Goal: Information Seeking & Learning: Learn about a topic

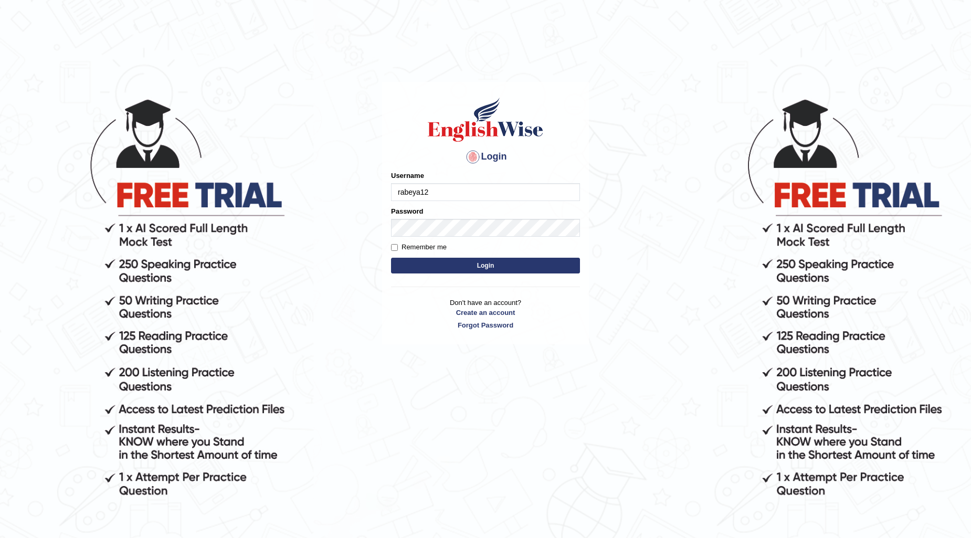
type input "rabeya12"
click at [517, 259] on button "Login" at bounding box center [485, 266] width 189 height 16
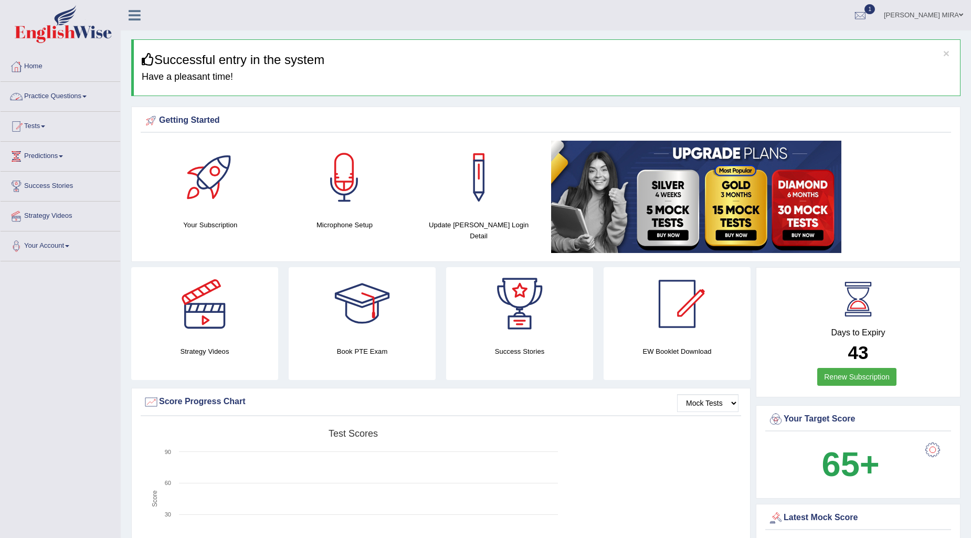
click at [77, 93] on link "Practice Questions" at bounding box center [61, 95] width 120 height 26
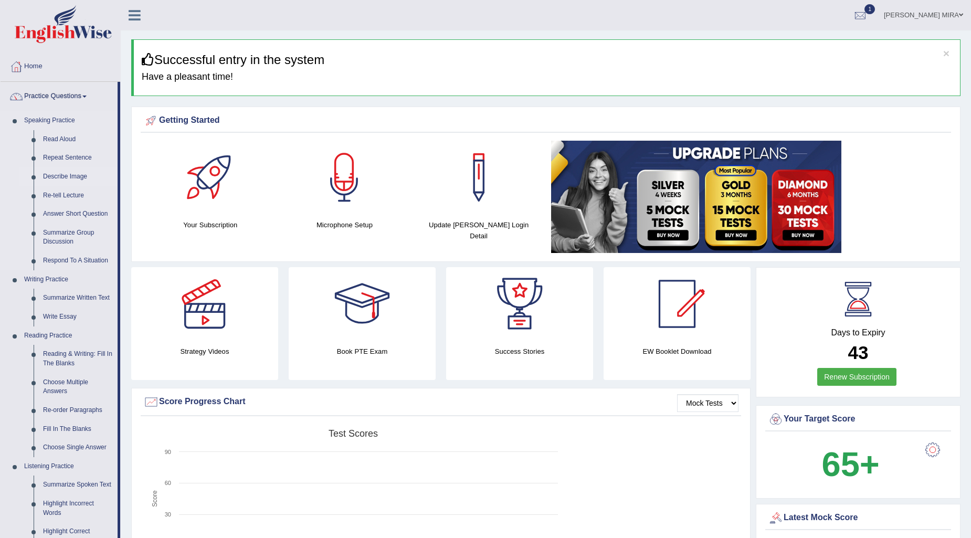
click at [60, 172] on link "Describe Image" at bounding box center [77, 176] width 79 height 19
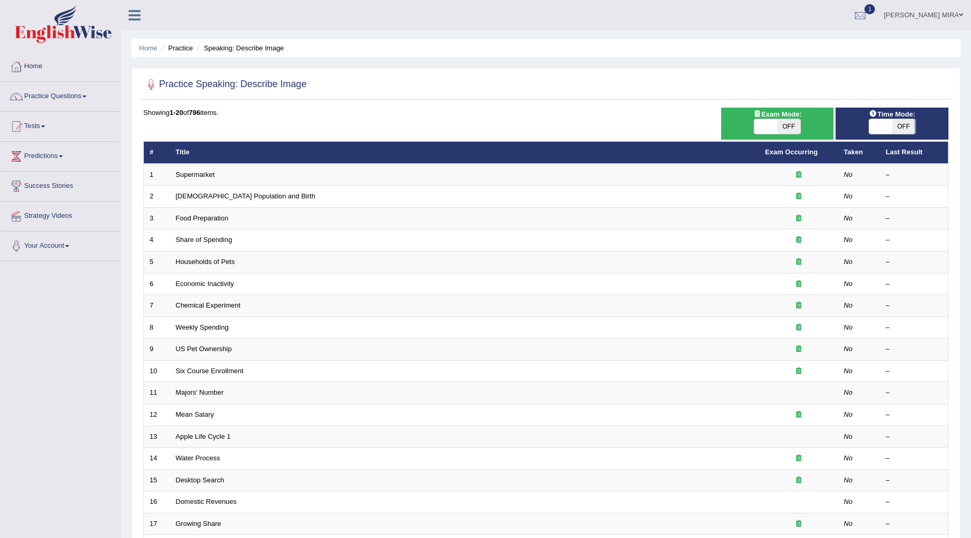
click at [77, 99] on link "Practice Questions" at bounding box center [61, 95] width 120 height 26
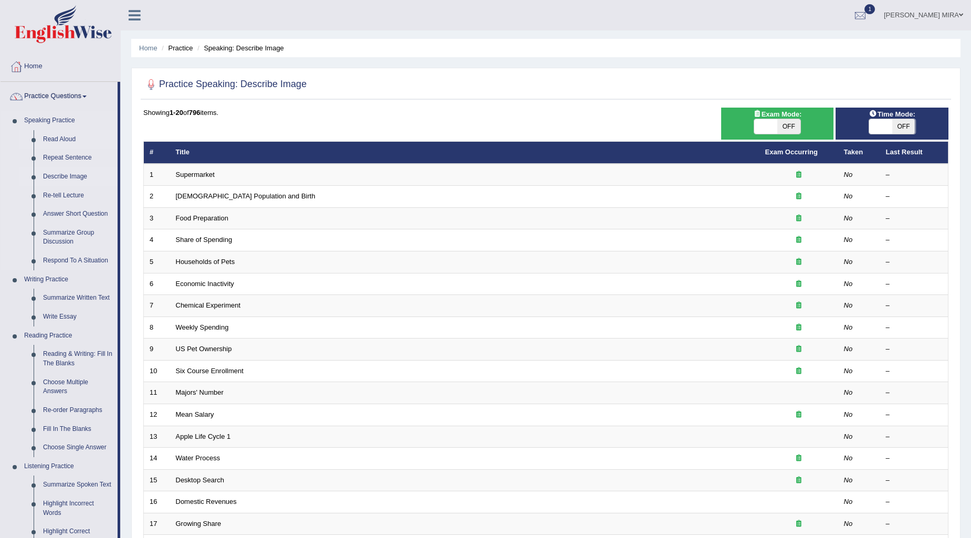
click at [44, 143] on link "Read Aloud" at bounding box center [77, 139] width 79 height 19
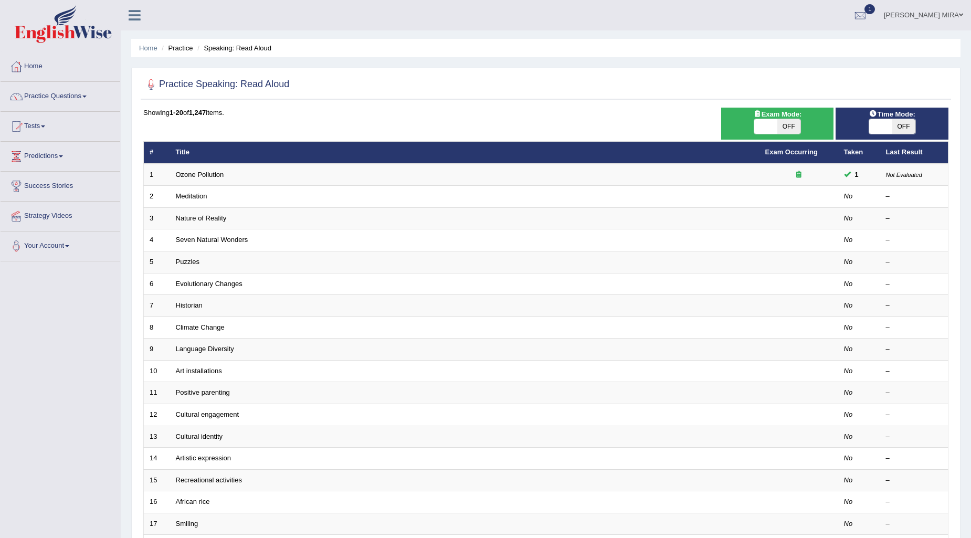
click at [792, 122] on span "OFF" at bounding box center [788, 126] width 23 height 15
checkbox input "true"
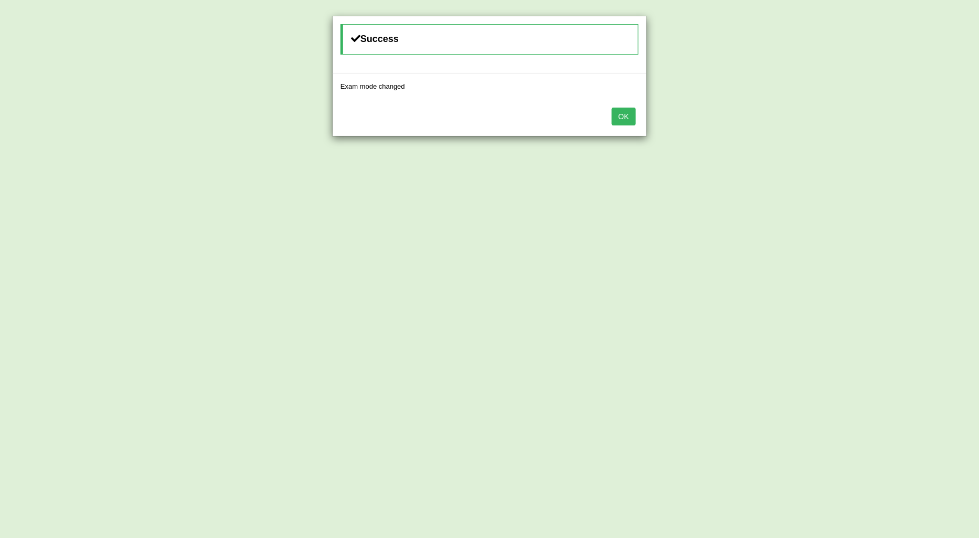
drag, startPoint x: 609, startPoint y: 116, endPoint x: 619, endPoint y: 114, distance: 10.7
click at [616, 116] on div "OK" at bounding box center [490, 117] width 314 height 37
click at [619, 114] on button "OK" at bounding box center [624, 117] width 24 height 18
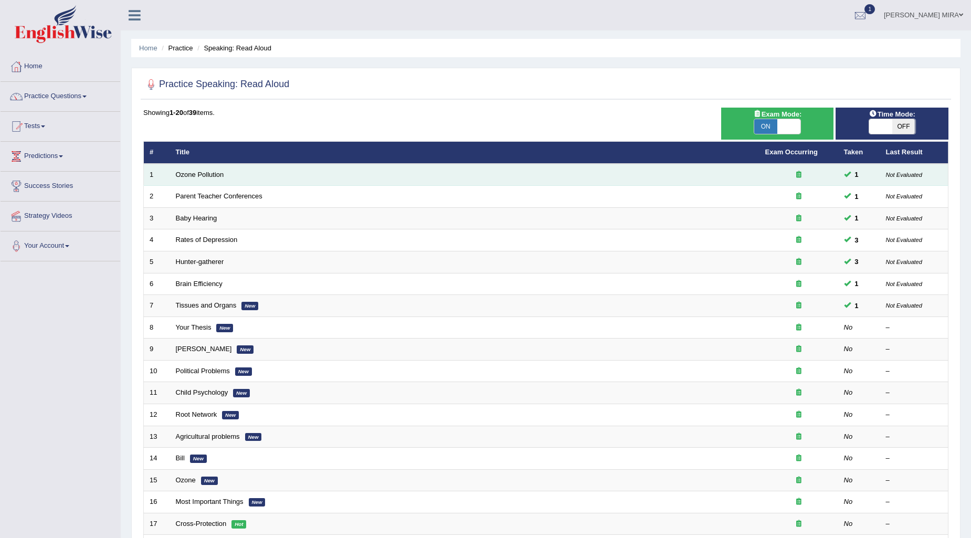
click at [336, 176] on td "Ozone Pollution" at bounding box center [464, 175] width 589 height 22
click at [337, 176] on td "Ozone Pollution" at bounding box center [464, 175] width 589 height 22
click at [184, 180] on td "Ozone Pollution" at bounding box center [464, 175] width 589 height 22
click at [187, 174] on link "Ozone Pollution" at bounding box center [200, 174] width 48 height 8
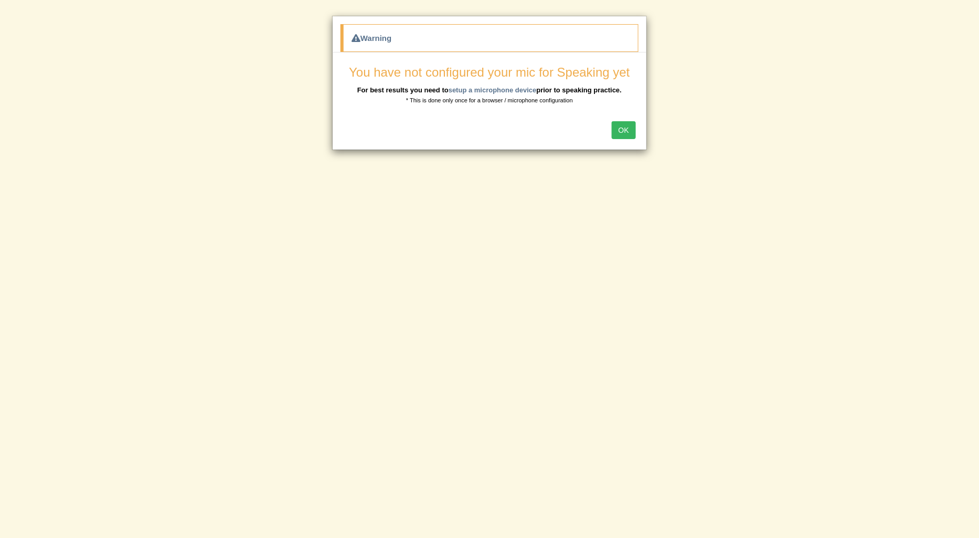
click at [616, 131] on button "OK" at bounding box center [624, 130] width 24 height 18
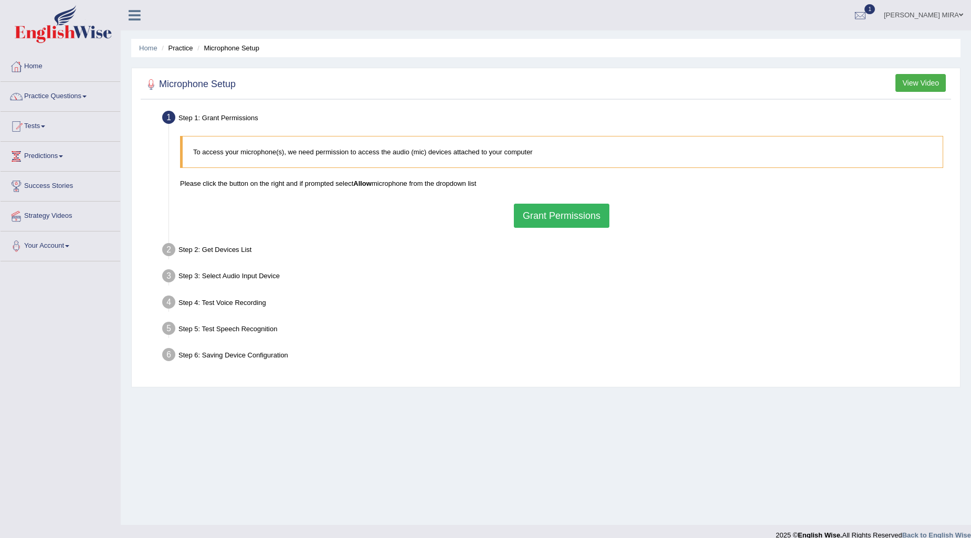
click at [574, 221] on button "Grant Permissions" at bounding box center [561, 216] width 95 height 24
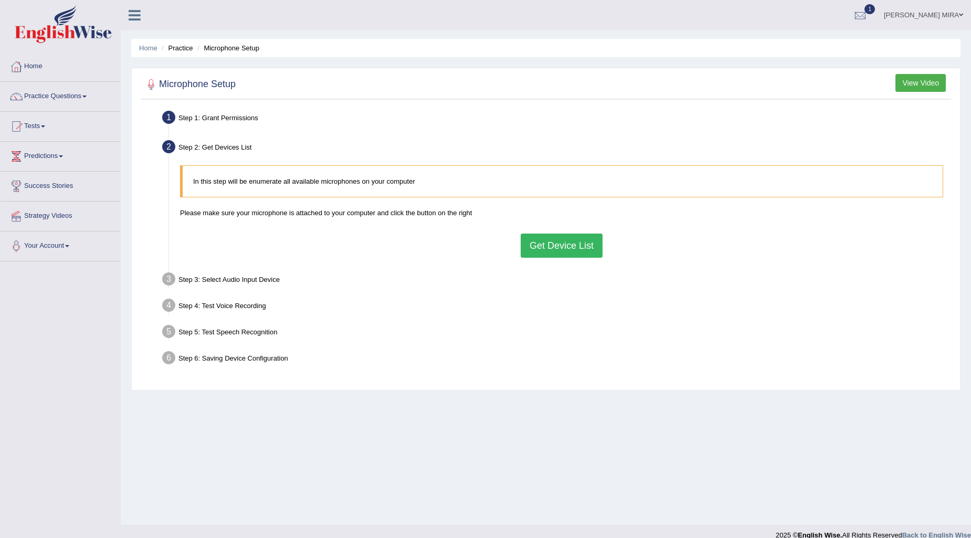
click at [570, 237] on button "Get Device List" at bounding box center [561, 245] width 82 height 24
click at [572, 255] on div "In this step will be enumerate all available microphones on your computer Pleas…" at bounding box center [561, 211] width 773 height 102
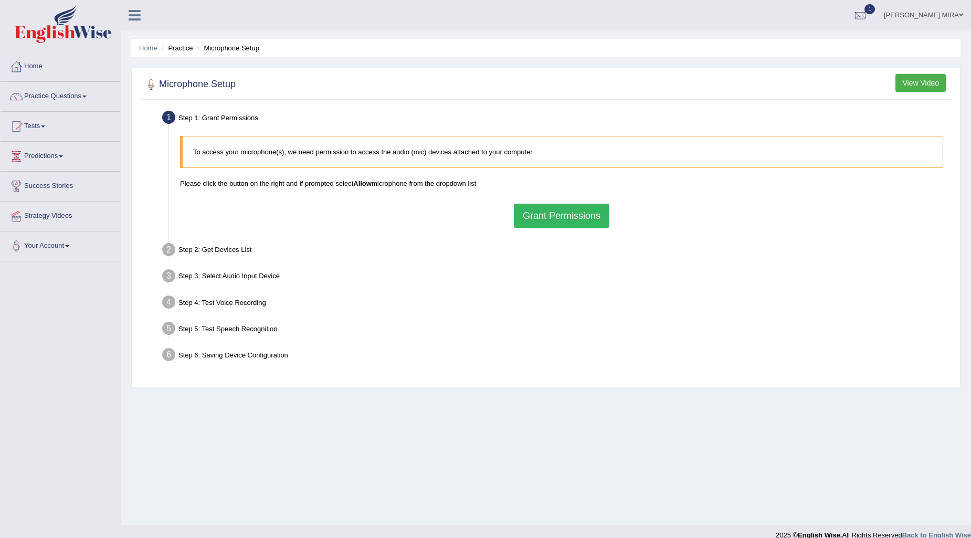
click at [532, 223] on button "Grant Permissions" at bounding box center [561, 216] width 95 height 24
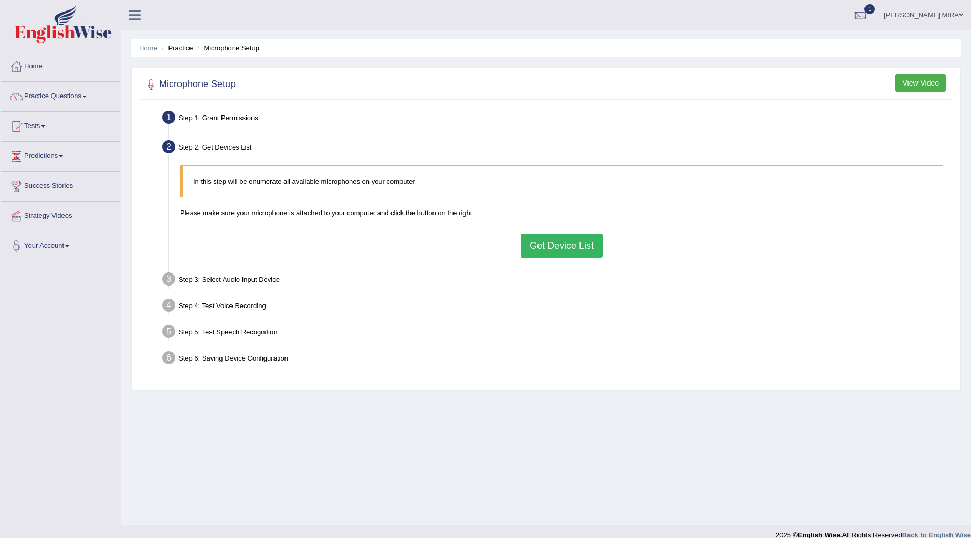
click at [551, 252] on button "Get Device List" at bounding box center [561, 245] width 82 height 24
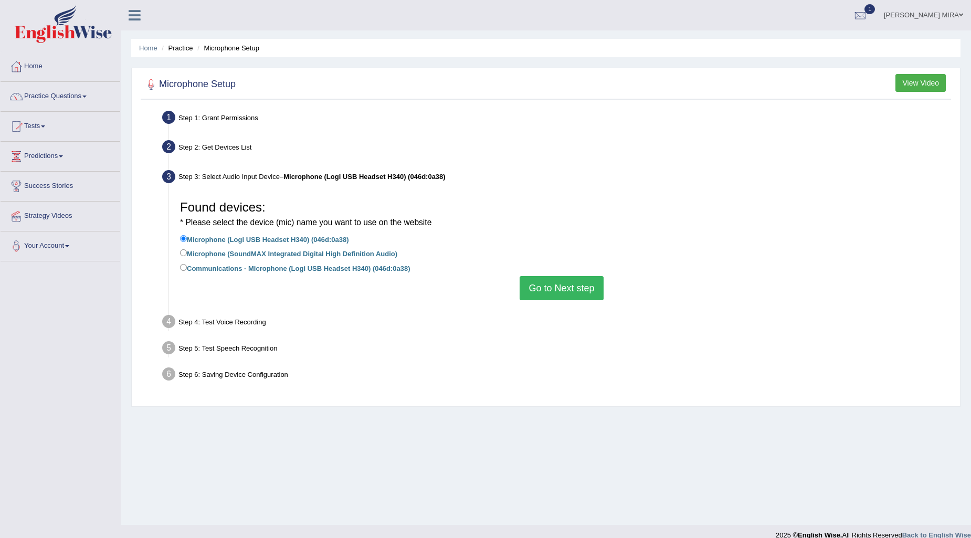
click at [237, 267] on label "Communications - Microphone (Logi USB Headset H340) (046d:0a38)" at bounding box center [295, 268] width 230 height 12
click at [187, 267] on input "Communications - Microphone (Logi USB Headset H340) (046d:0a38)" at bounding box center [183, 267] width 7 height 7
radio input "true"
click at [549, 287] on button "Go to Next step" at bounding box center [560, 288] width 83 height 24
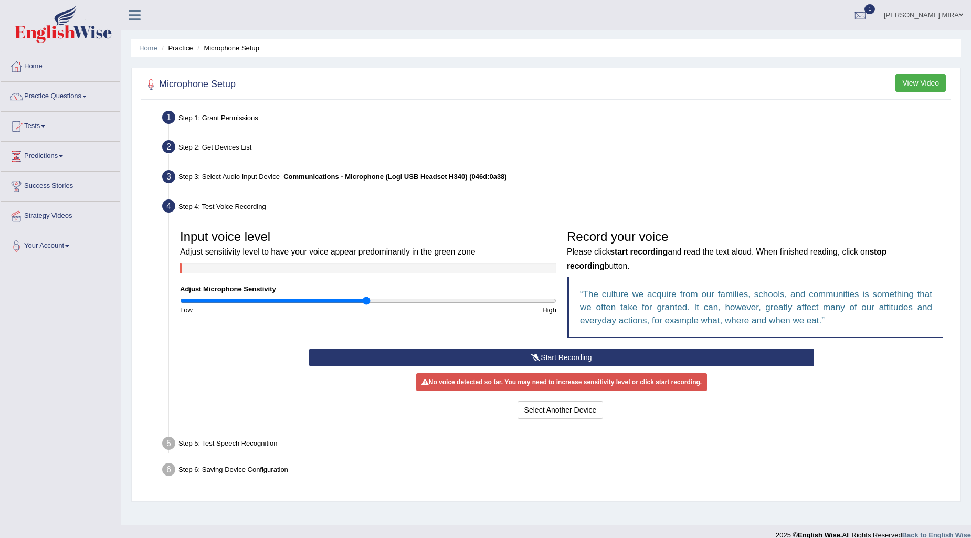
click at [565, 365] on button "Start Recording" at bounding box center [561, 357] width 505 height 18
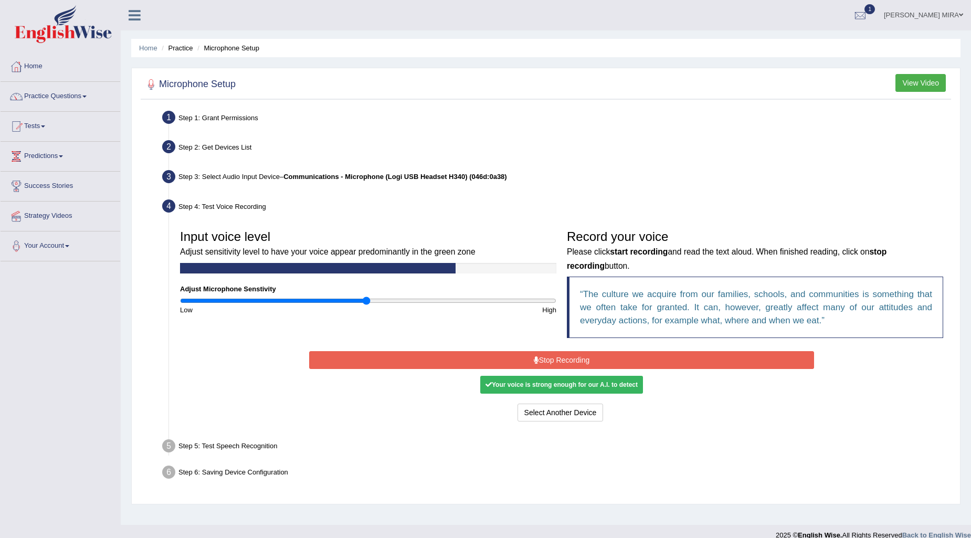
click at [566, 359] on button "Stop Recording" at bounding box center [561, 360] width 505 height 18
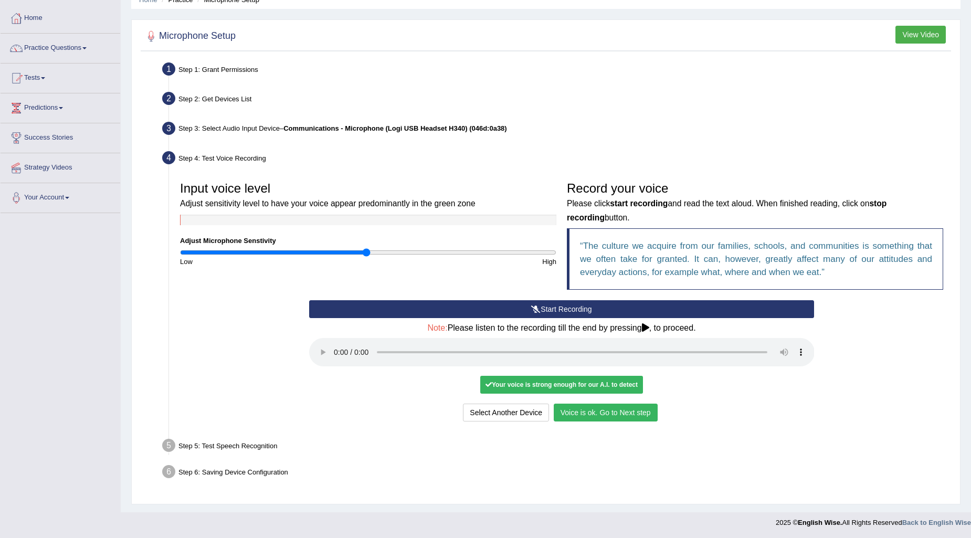
click at [611, 414] on button "Voice is ok. Go to Next step" at bounding box center [605, 412] width 104 height 18
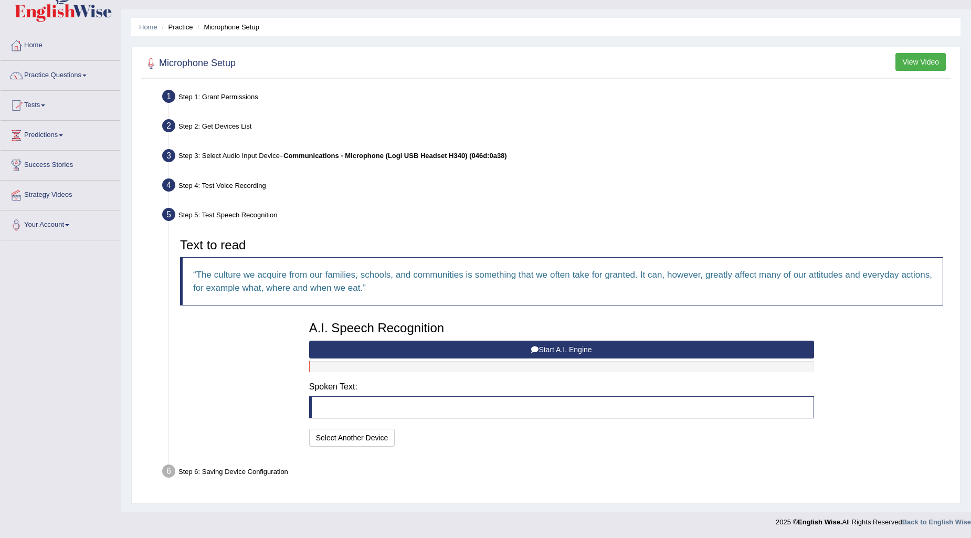
scroll to position [20, 0]
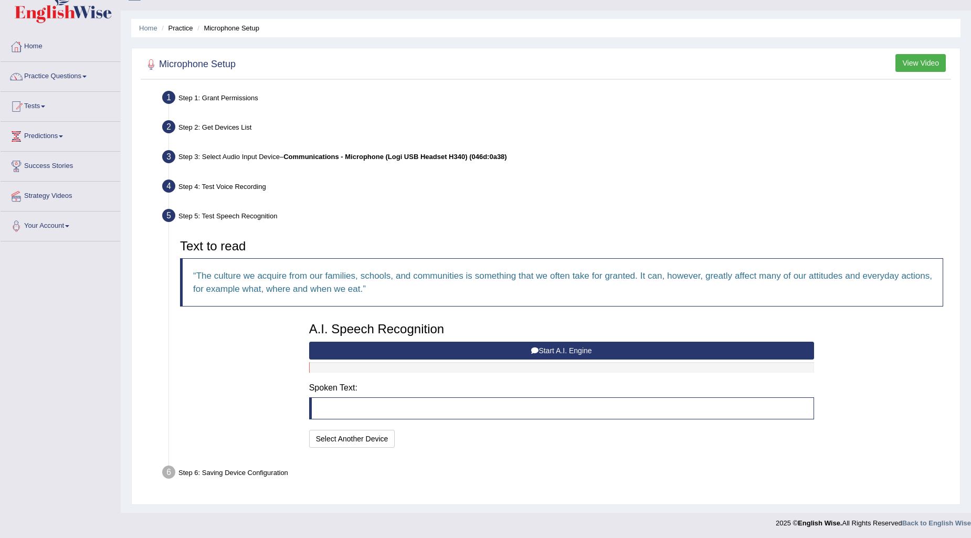
click at [552, 350] on button "Start A.I. Engine" at bounding box center [561, 351] width 505 height 18
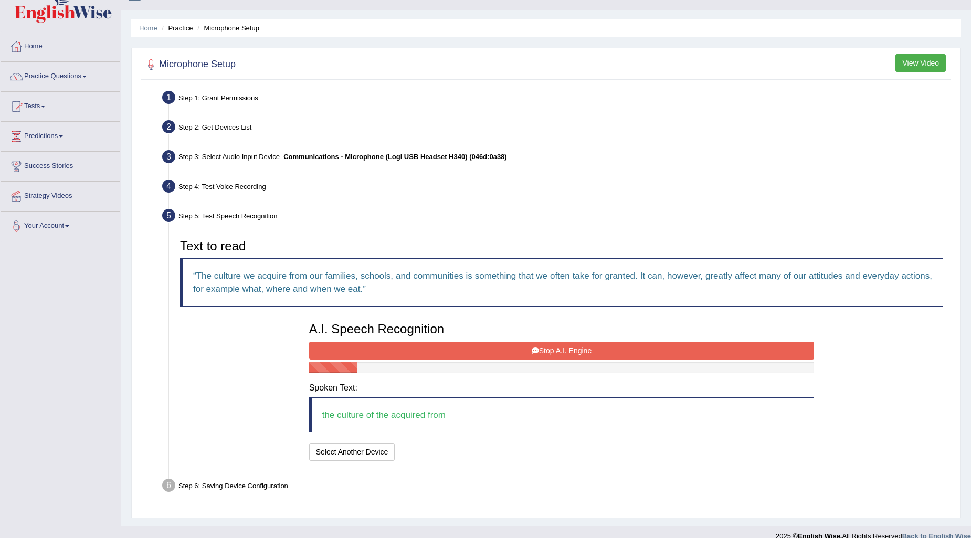
click at [439, 342] on button "Stop A.I. Engine" at bounding box center [561, 351] width 505 height 18
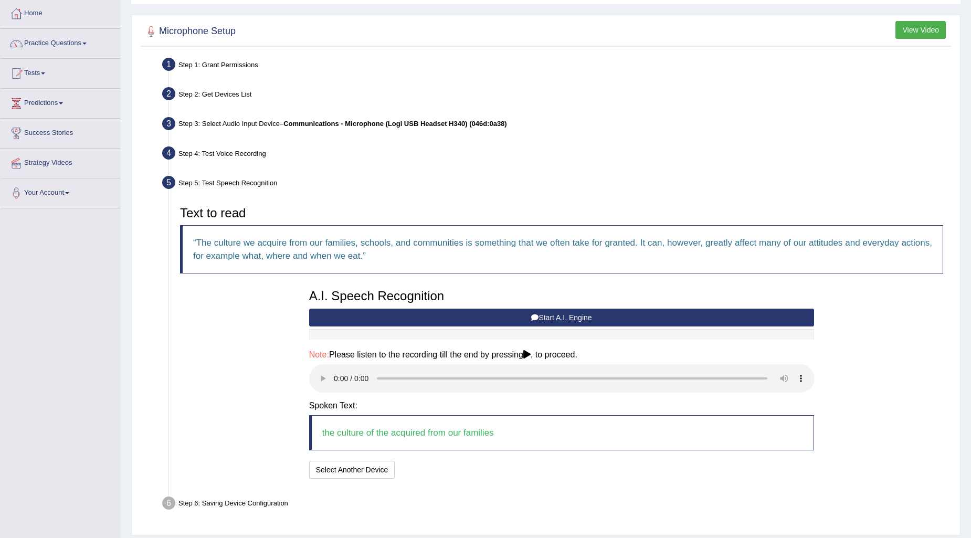
scroll to position [84, 0]
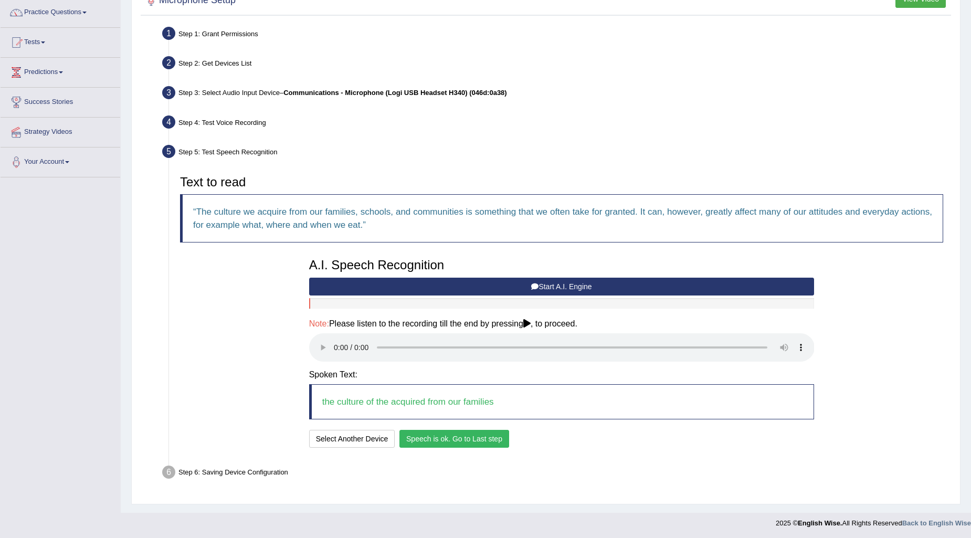
click at [432, 437] on button "Speech is ok. Go to Last step" at bounding box center [454, 439] width 110 height 18
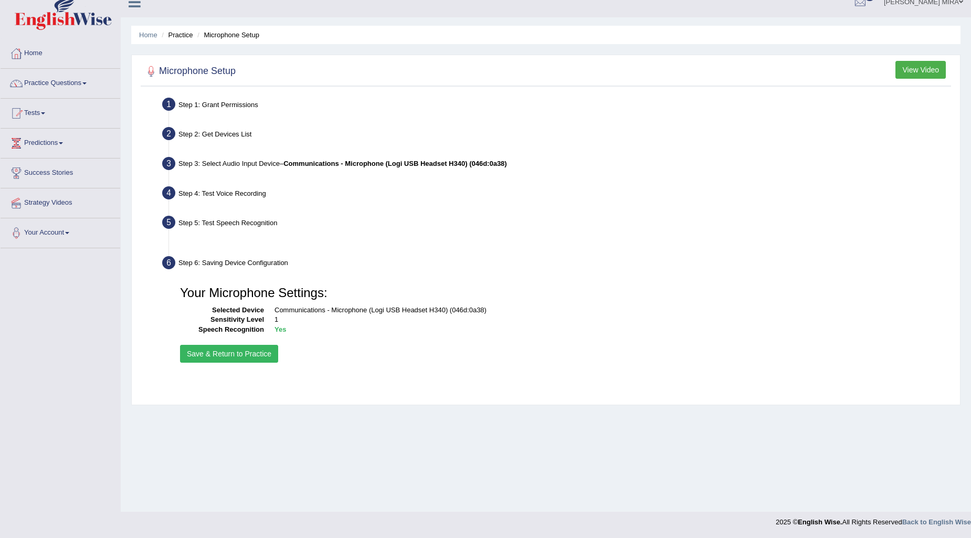
scroll to position [13, 0]
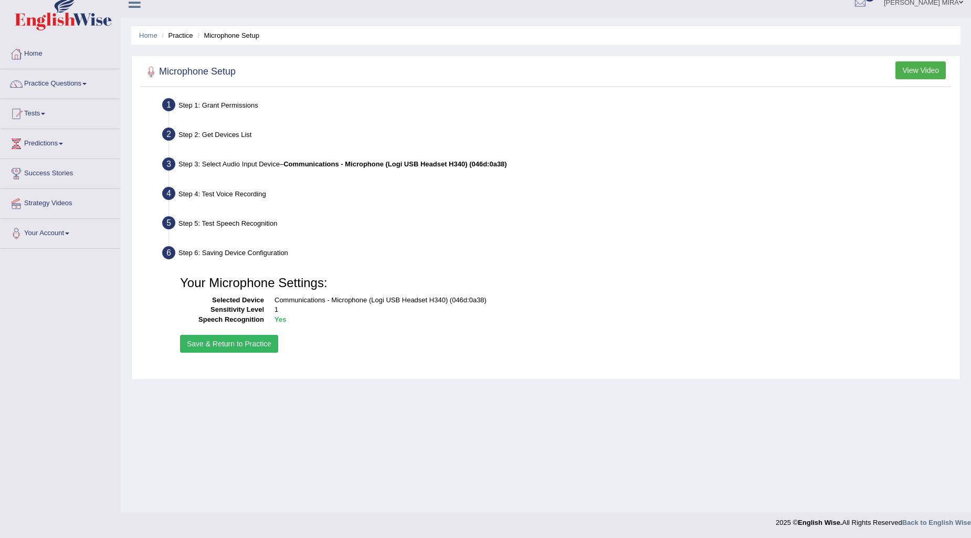
click at [268, 355] on div "Your Microphone Settings: Selected Device Communications - Microphone (Logi USB…" at bounding box center [561, 312] width 773 height 95
click at [257, 331] on div "Your Microphone Settings: Selected Device Communications - Microphone (Logi USB…" at bounding box center [561, 312] width 773 height 95
click at [255, 339] on button "Save & Return to Practice" at bounding box center [229, 344] width 98 height 18
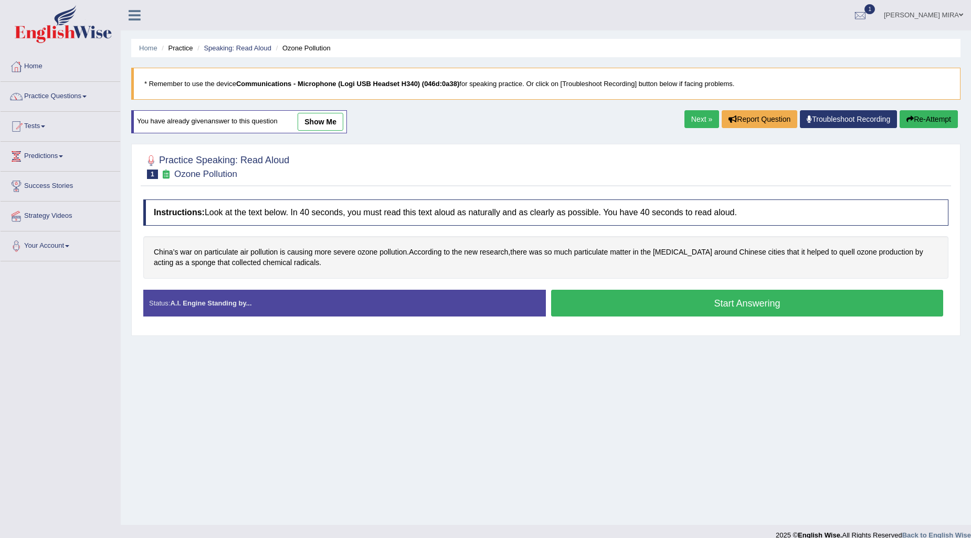
click at [316, 125] on link "show me" at bounding box center [320, 122] width 46 height 18
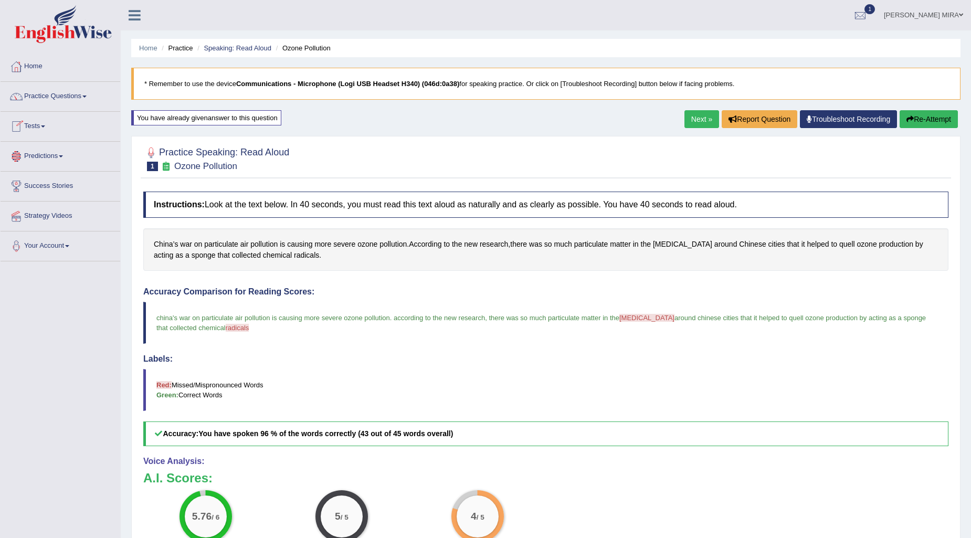
click at [66, 91] on link "Practice Questions" at bounding box center [61, 95] width 120 height 26
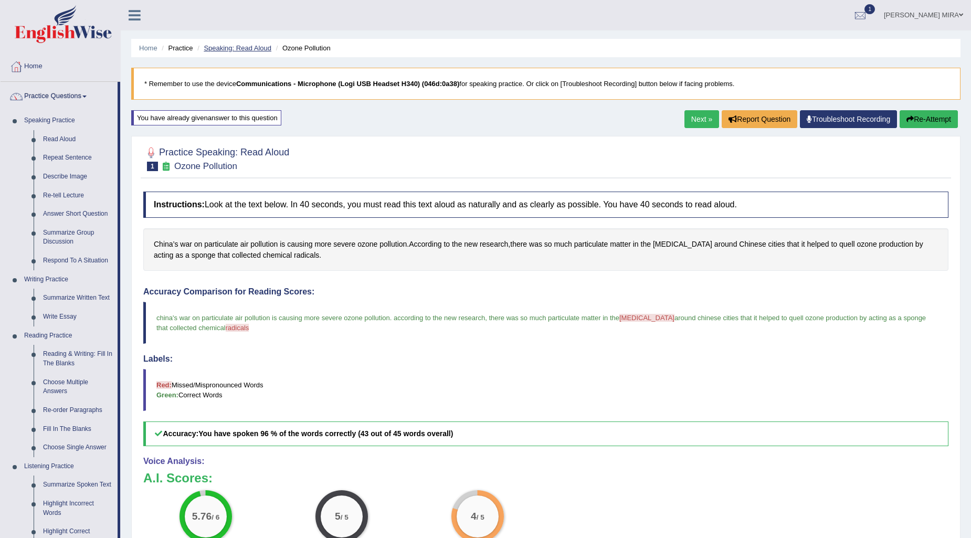
click at [243, 48] on link "Speaking: Read Aloud" at bounding box center [238, 48] width 68 height 8
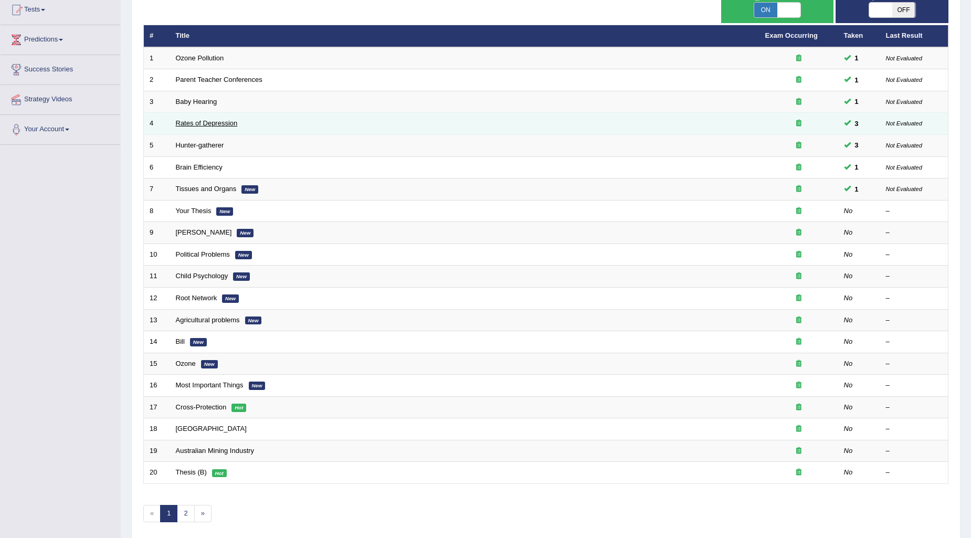
click at [199, 119] on link "Rates of Depression" at bounding box center [207, 123] width 62 height 8
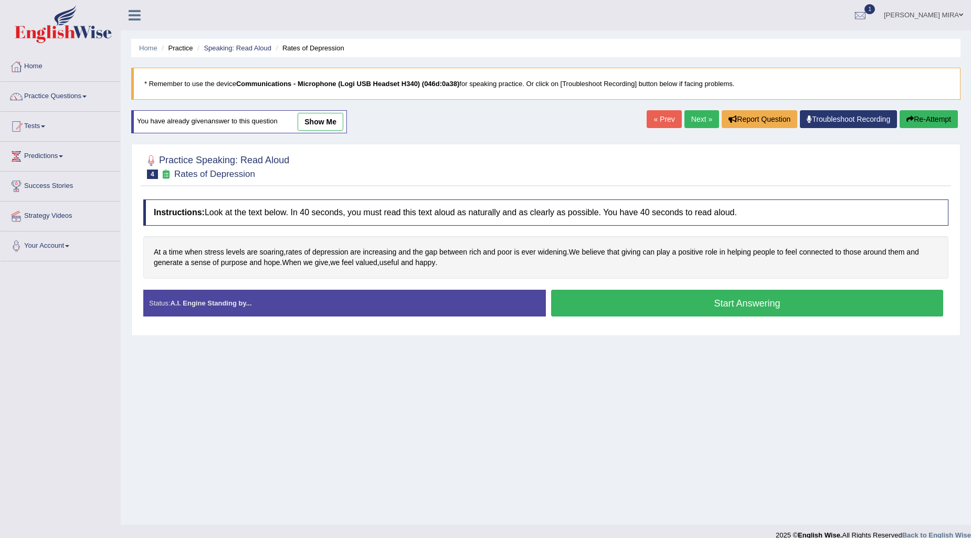
click at [318, 123] on link "show me" at bounding box center [320, 122] width 46 height 18
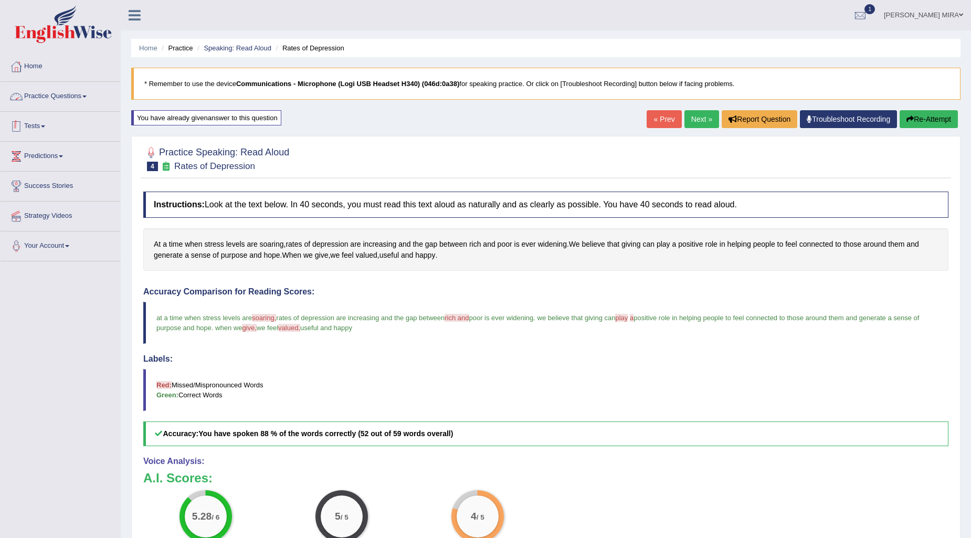
click at [41, 103] on link "Practice Questions" at bounding box center [61, 95] width 120 height 26
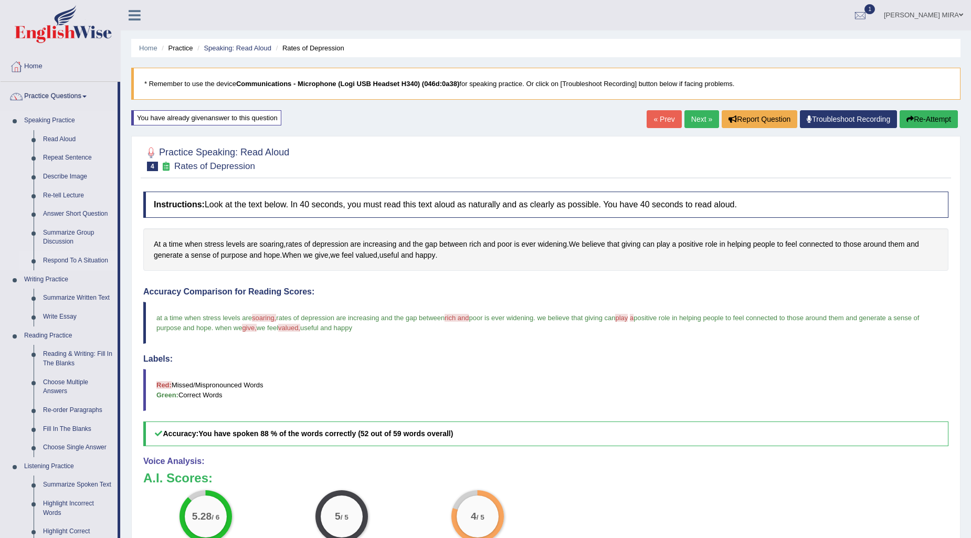
click at [73, 264] on link "Respond To A Situation" at bounding box center [77, 260] width 79 height 19
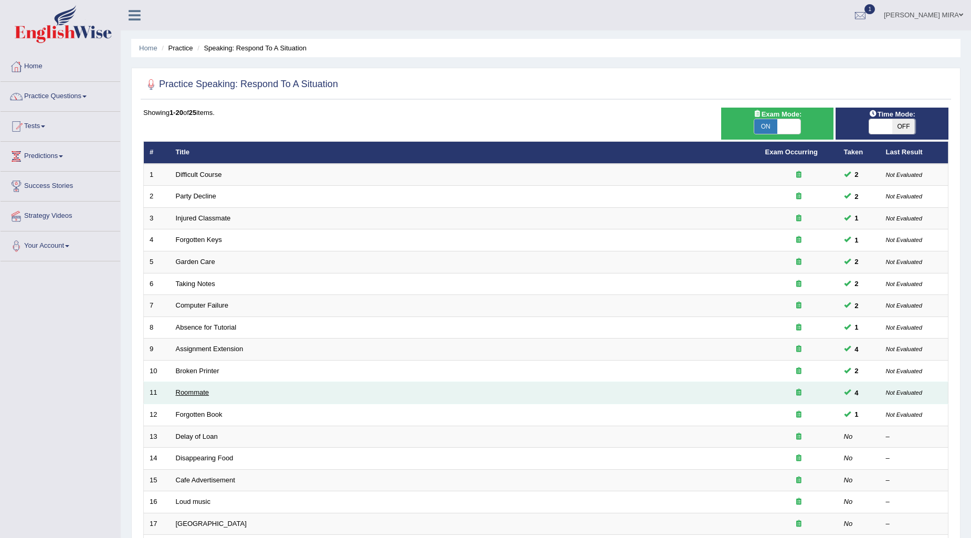
click at [195, 394] on link "Roommate" at bounding box center [193, 392] width 34 height 8
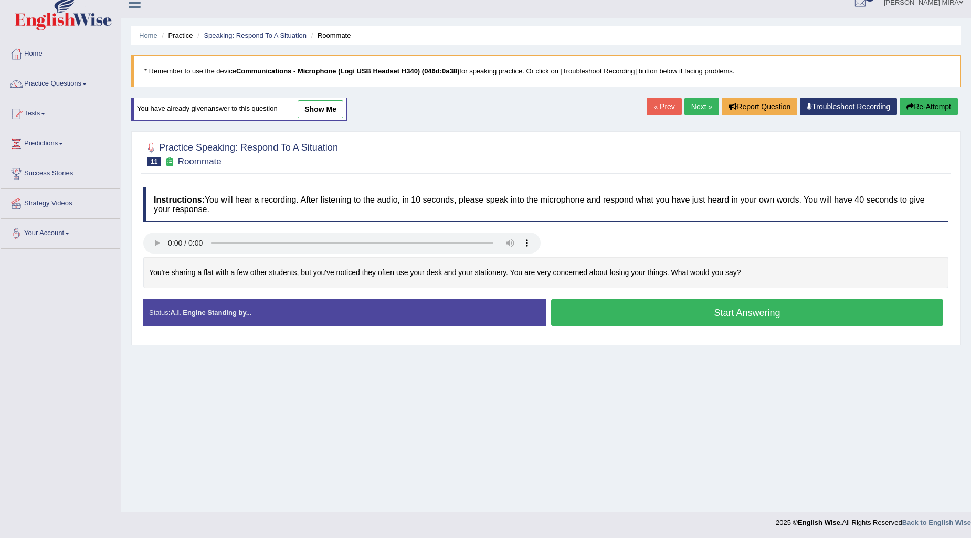
click at [717, 319] on button "Start Answering" at bounding box center [747, 312] width 392 height 27
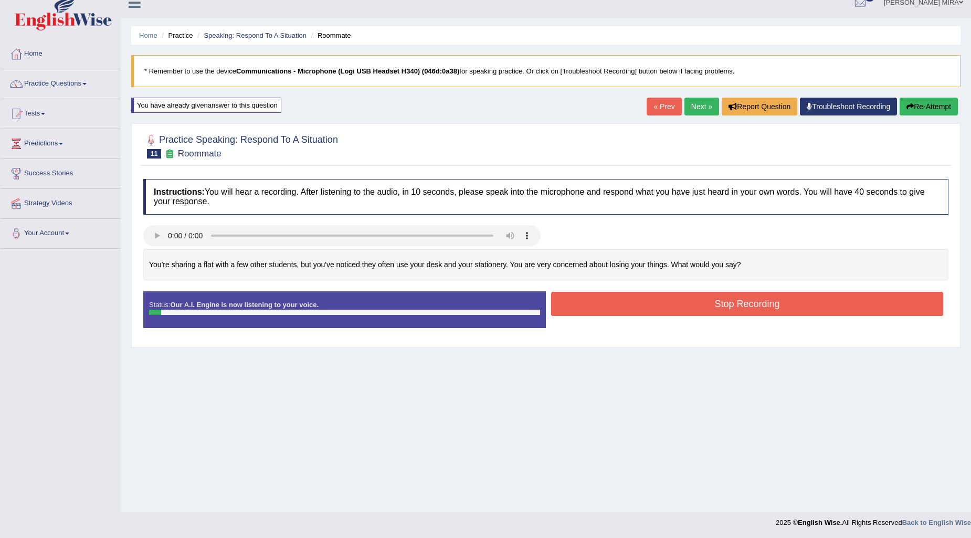
click at [719, 301] on button "Stop Recording" at bounding box center [747, 304] width 392 height 24
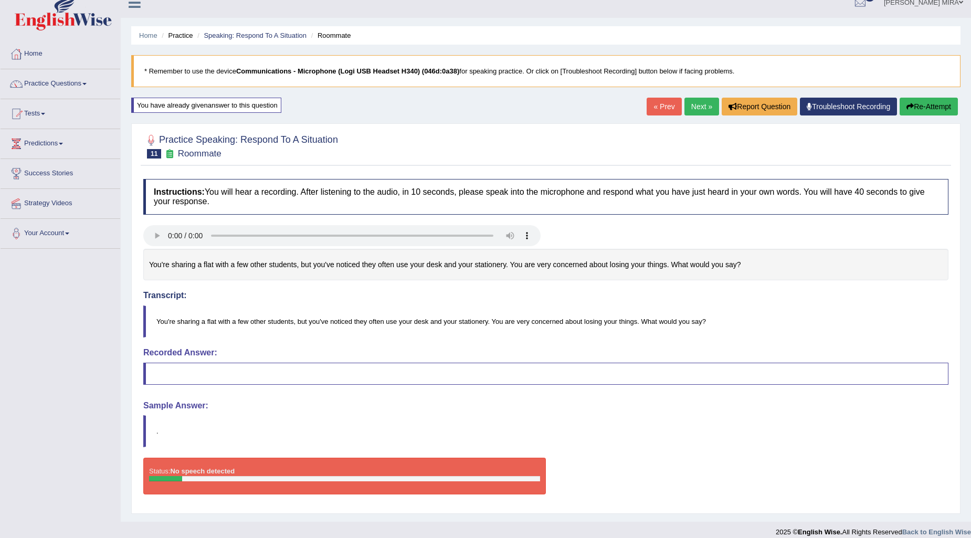
scroll to position [23, 0]
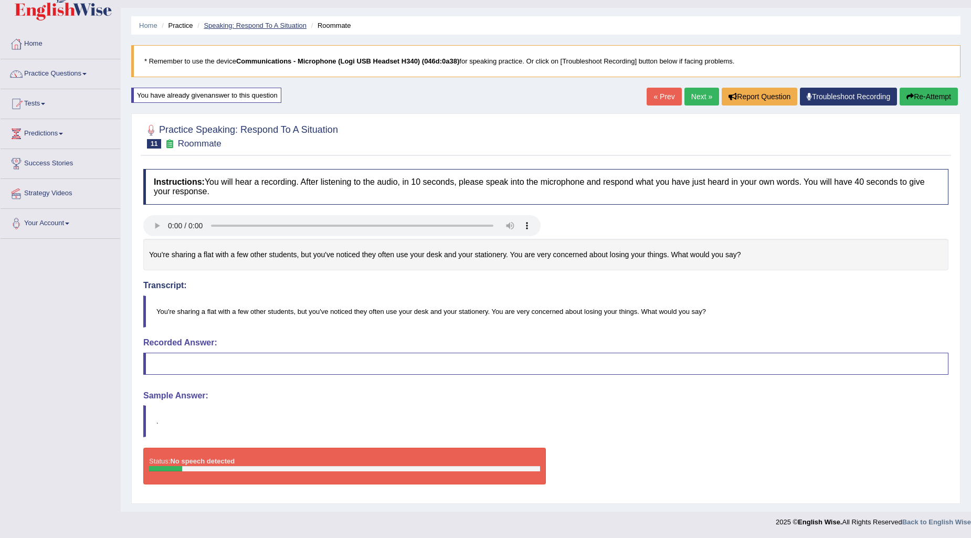
click at [250, 24] on link "Speaking: Respond To A Situation" at bounding box center [255, 26] width 103 height 8
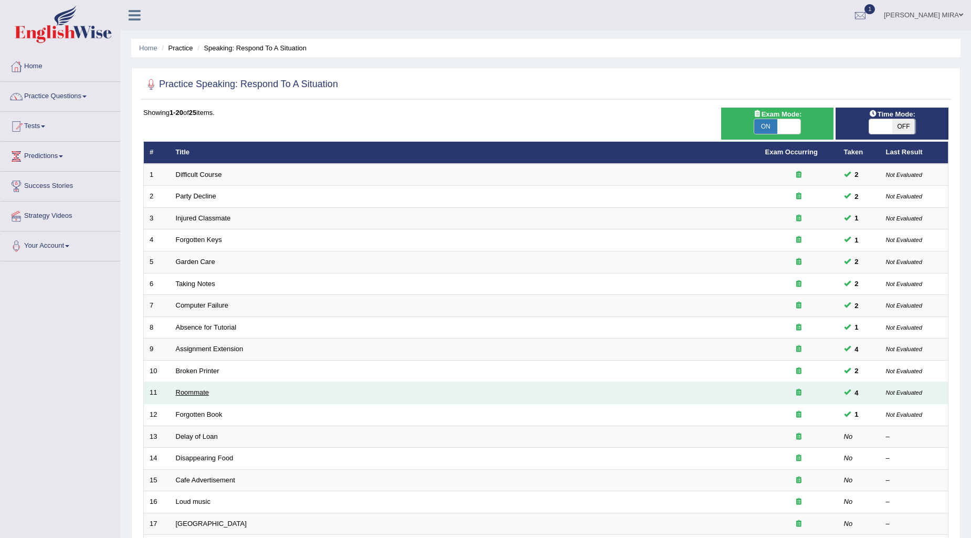
click at [191, 390] on link "Roommate" at bounding box center [193, 392] width 34 height 8
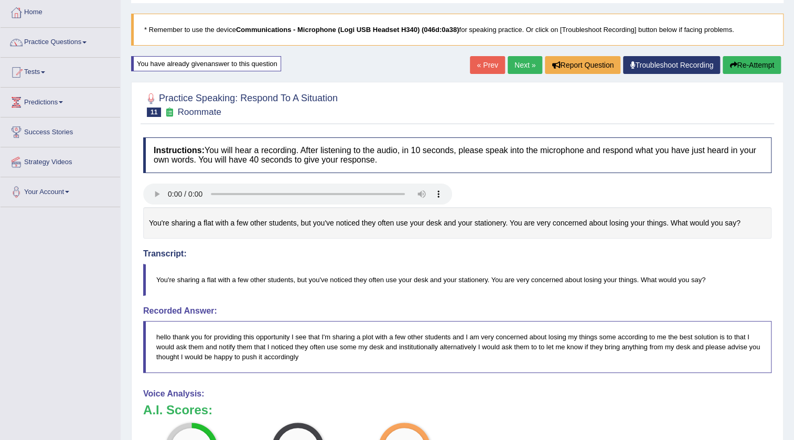
scroll to position [47, 0]
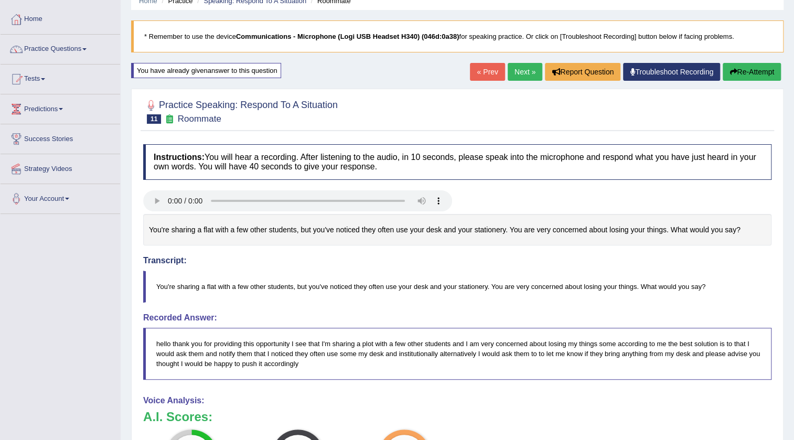
click at [740, 68] on button "Re-Attempt" at bounding box center [752, 72] width 58 height 18
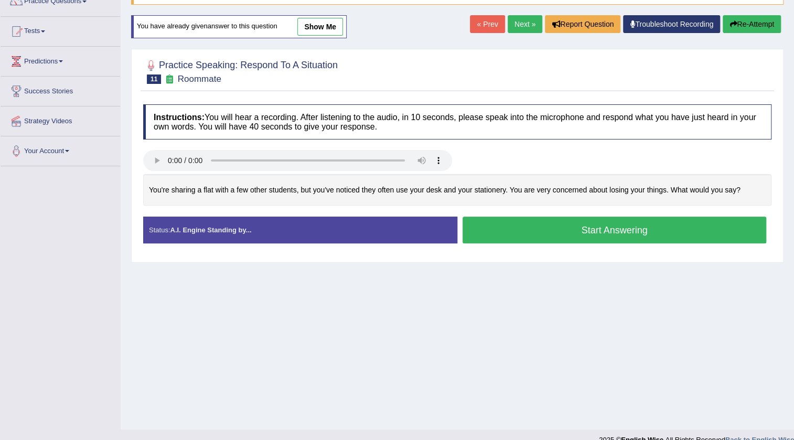
scroll to position [95, 0]
click at [534, 234] on button "Start Answering" at bounding box center [615, 230] width 304 height 27
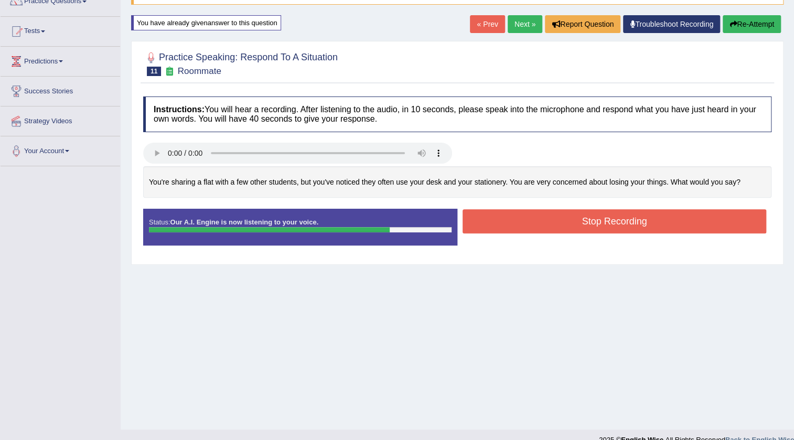
click at [559, 216] on button "Stop Recording" at bounding box center [615, 221] width 304 height 24
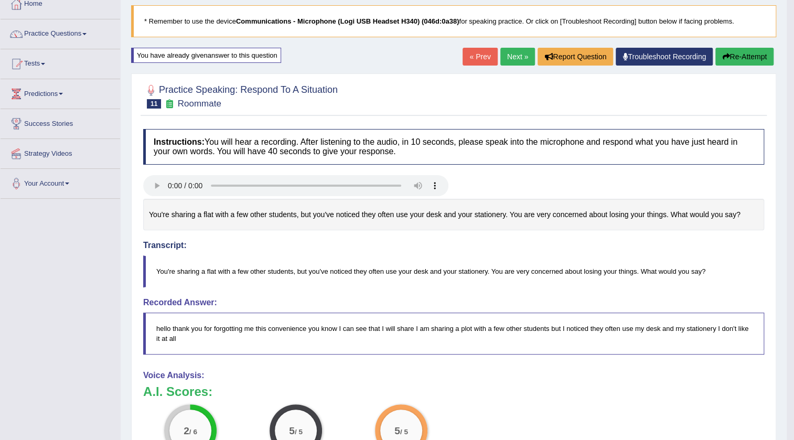
scroll to position [0, 0]
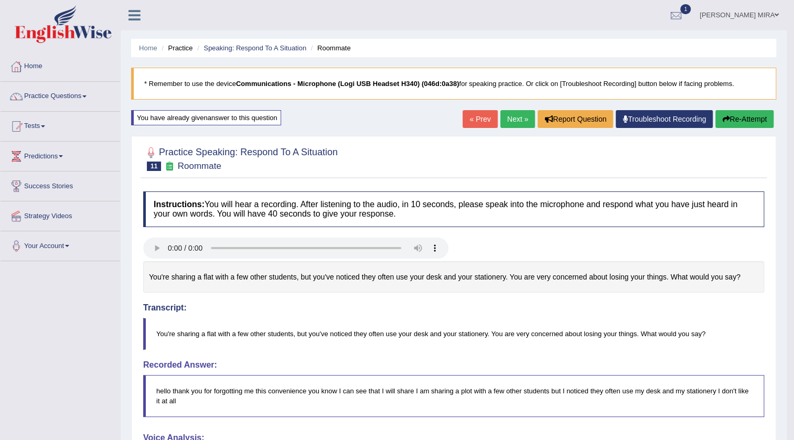
click at [754, 115] on button "Re-Attempt" at bounding box center [745, 119] width 58 height 18
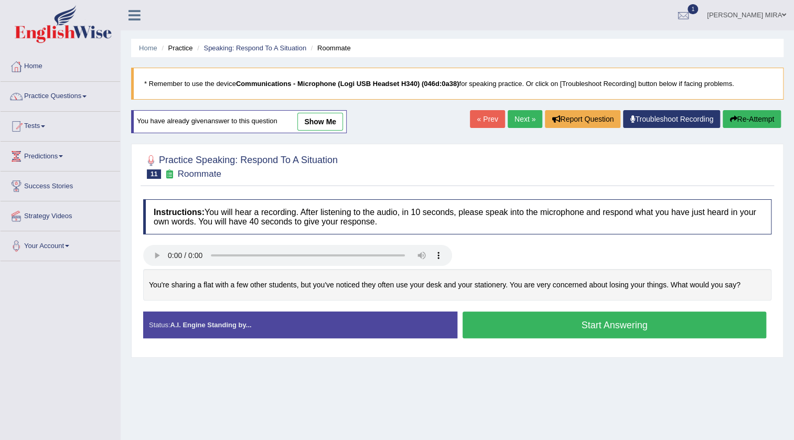
click at [493, 326] on button "Start Answering" at bounding box center [615, 325] width 304 height 27
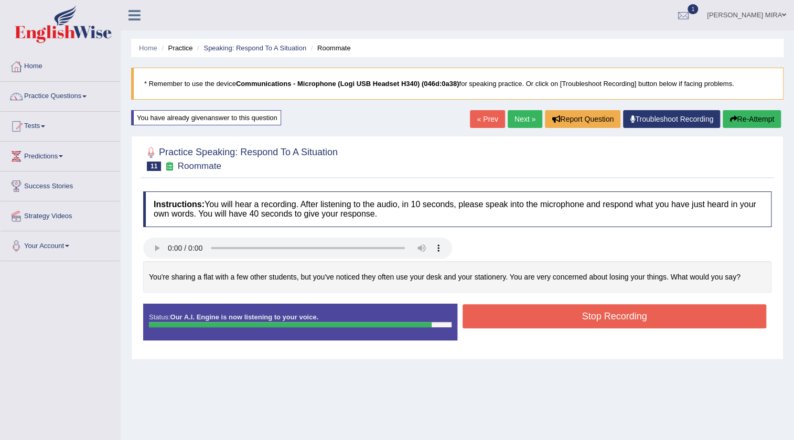
click at [509, 314] on button "Stop Recording" at bounding box center [615, 316] width 304 height 24
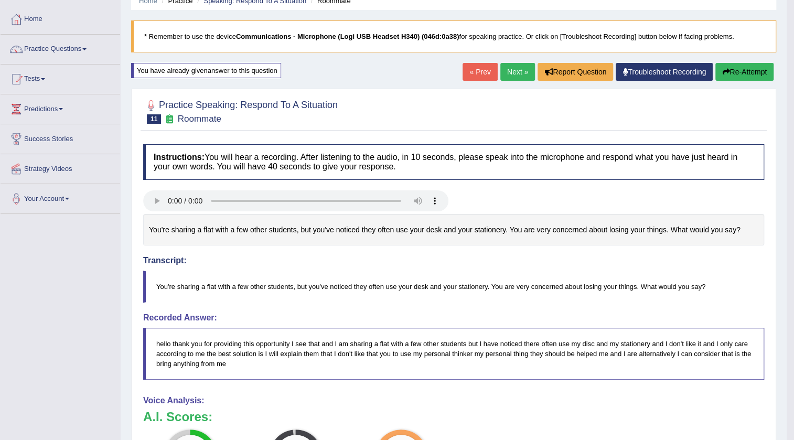
scroll to position [95, 0]
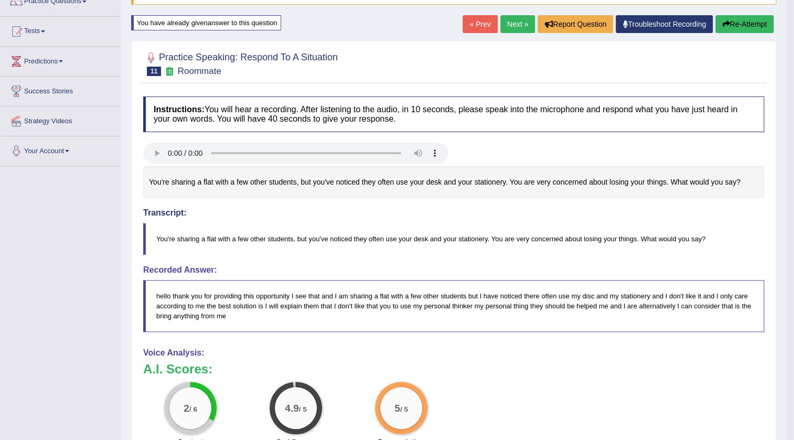
click at [749, 17] on button "Re-Attempt" at bounding box center [745, 24] width 58 height 18
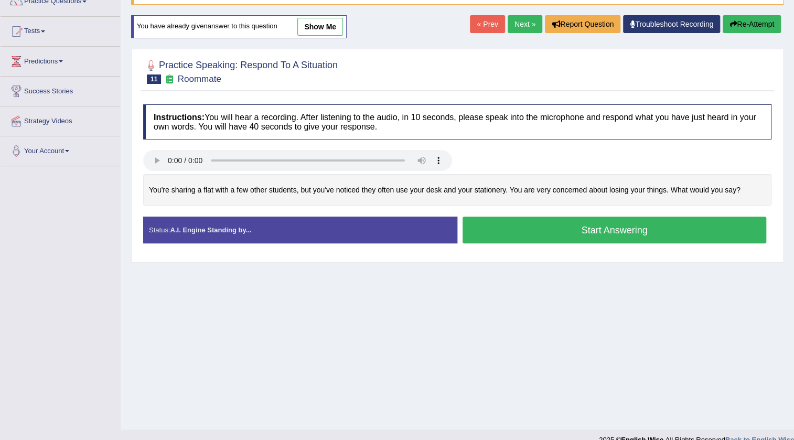
click at [529, 232] on button "Start Answering" at bounding box center [615, 230] width 304 height 27
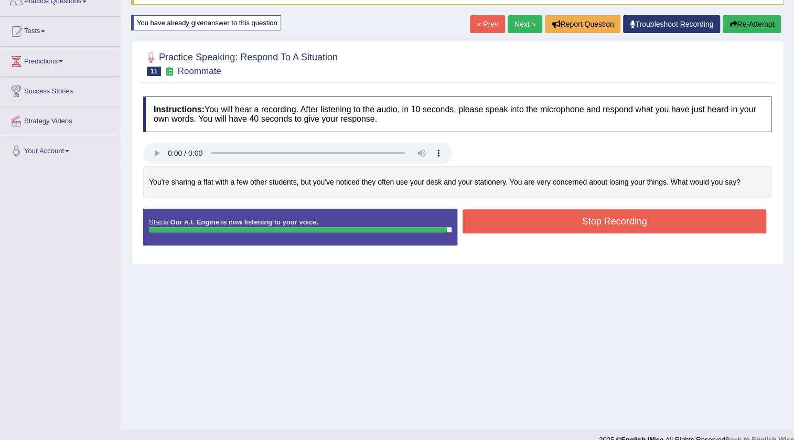
click at [565, 211] on button "Stop Recording" at bounding box center [615, 221] width 304 height 24
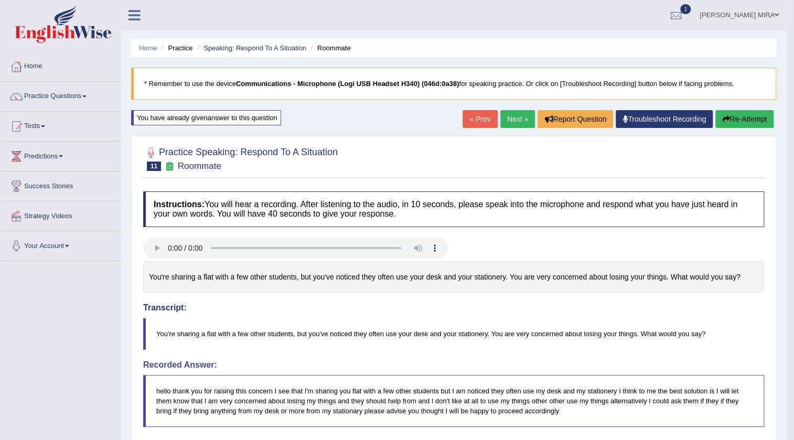
click at [515, 111] on link "Next »" at bounding box center [517, 119] width 35 height 18
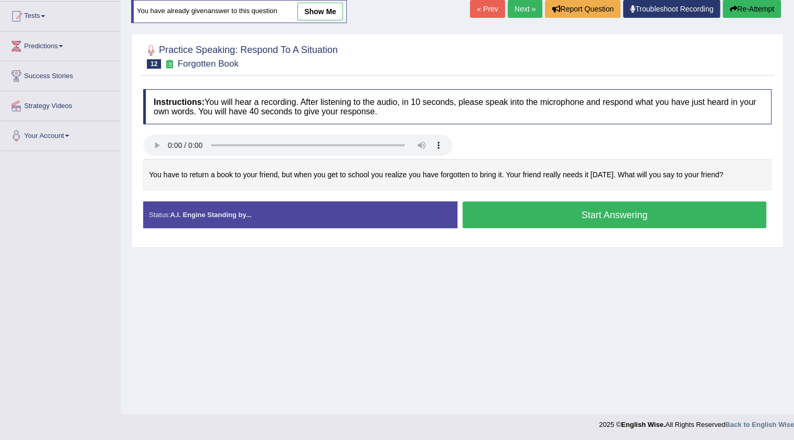
scroll to position [110, 0]
click at [531, 20] on div "Home Practice Speaking: Respond To A Situation Forgotten Book * Remember to use…" at bounding box center [458, 152] width 674 height 525
click at [529, 15] on link "Next »" at bounding box center [525, 9] width 35 height 18
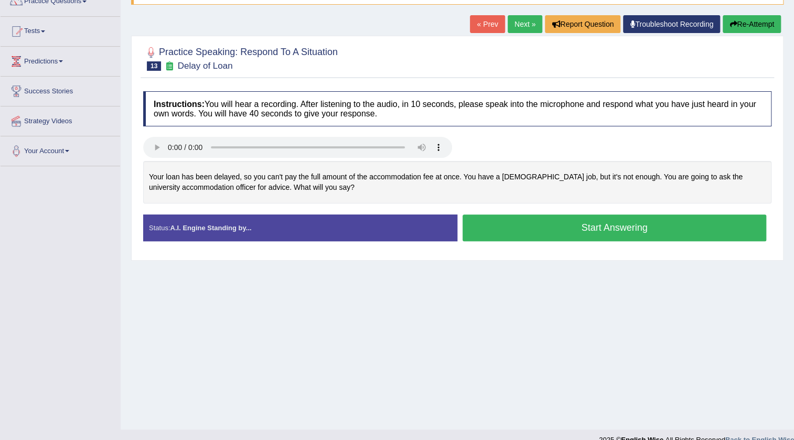
scroll to position [95, 0]
click at [558, 225] on button "Start Answering" at bounding box center [615, 228] width 304 height 27
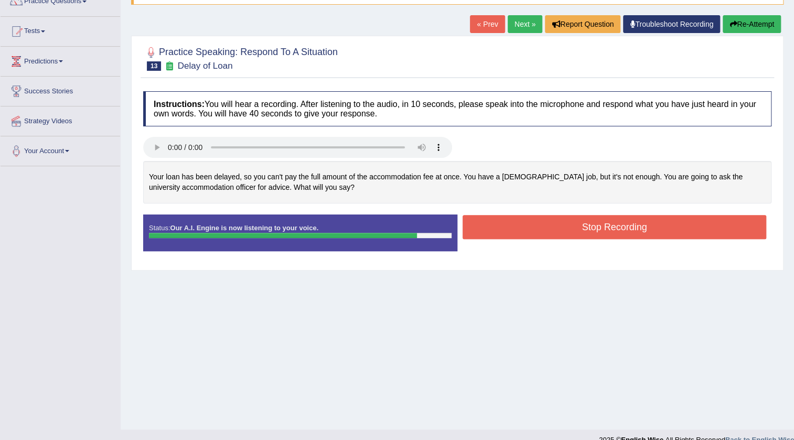
click at [552, 226] on button "Stop Recording" at bounding box center [615, 227] width 304 height 24
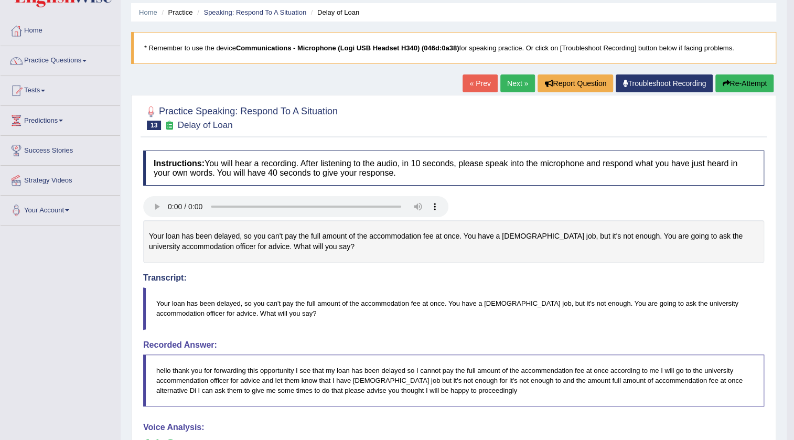
scroll to position [0, 0]
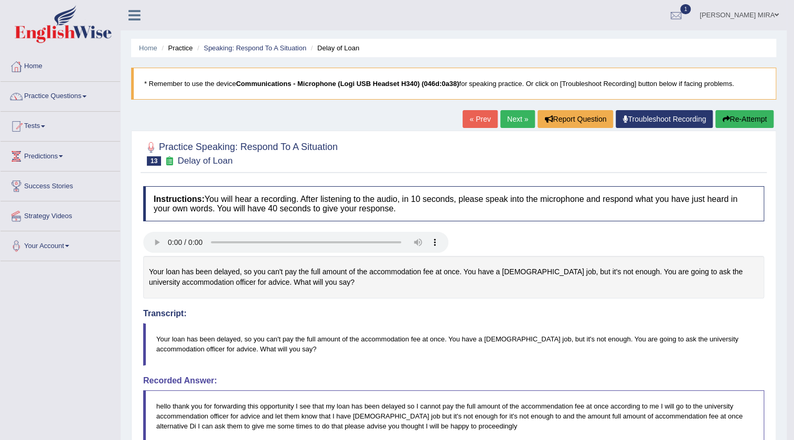
click at [730, 126] on button "Re-Attempt" at bounding box center [745, 119] width 58 height 18
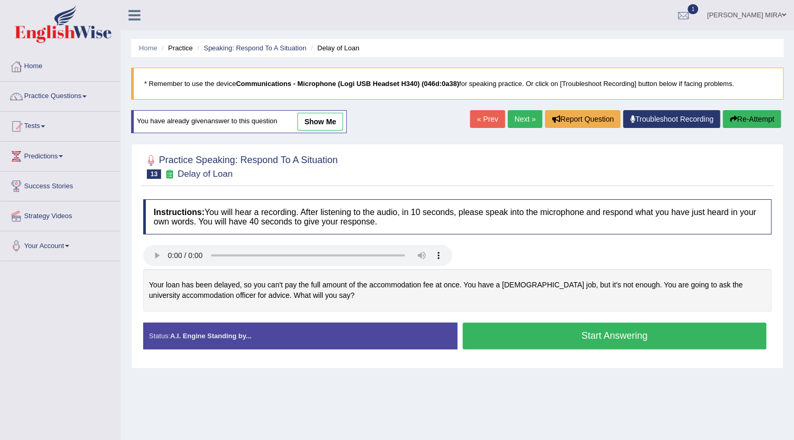
click at [491, 335] on button "Start Answering" at bounding box center [615, 336] width 304 height 27
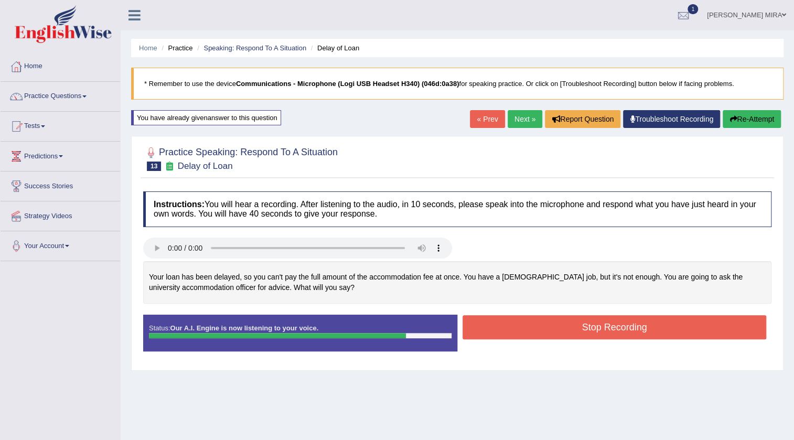
click at [532, 321] on button "Stop Recording" at bounding box center [615, 327] width 304 height 24
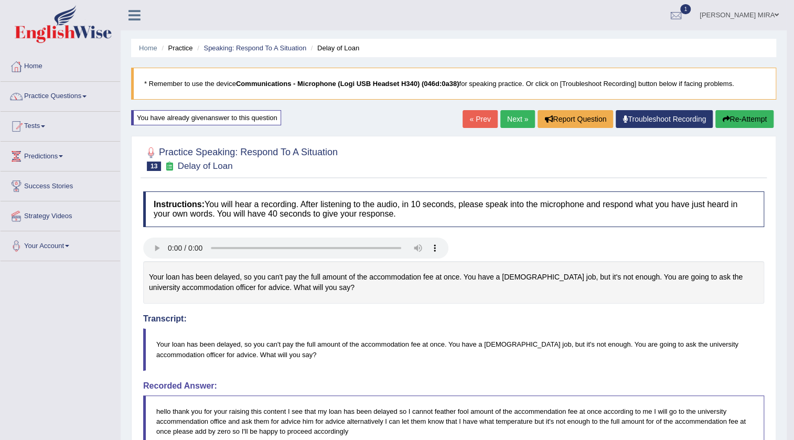
click at [725, 120] on icon "button" at bounding box center [725, 118] width 7 height 7
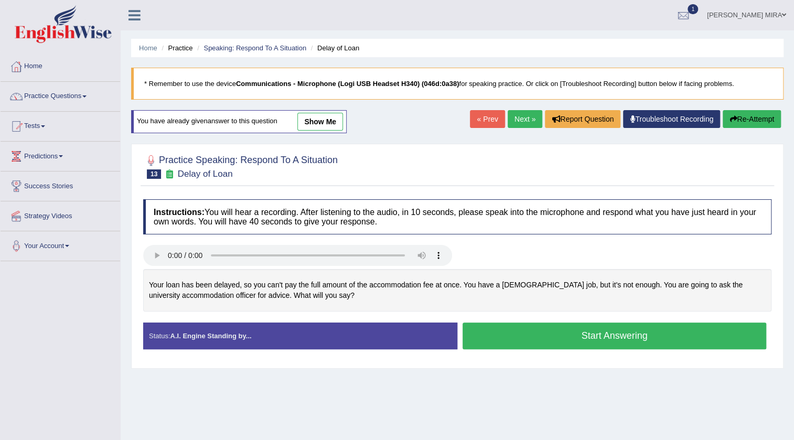
click at [493, 344] on button "Start Answering" at bounding box center [615, 336] width 304 height 27
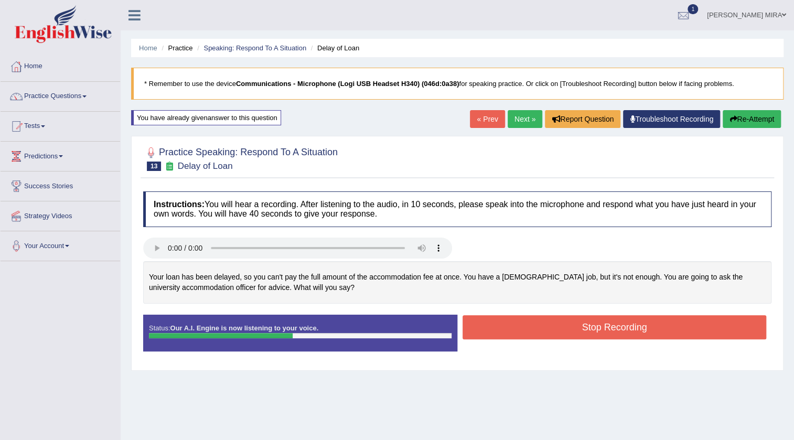
click at [561, 338] on button "Stop Recording" at bounding box center [615, 327] width 304 height 24
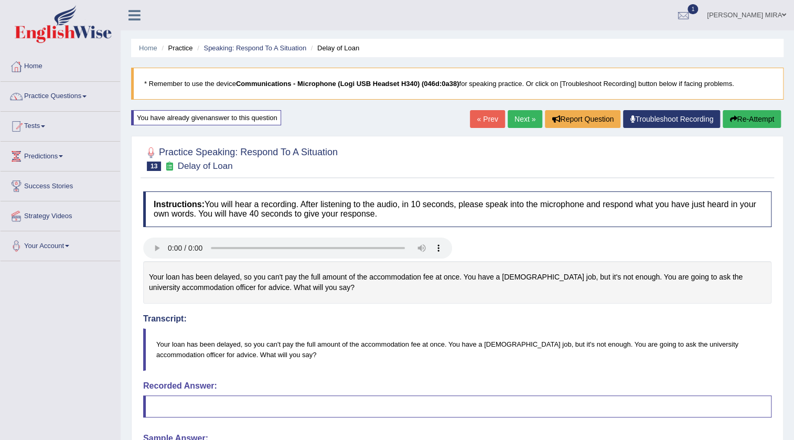
click at [755, 122] on button "Re-Attempt" at bounding box center [752, 119] width 58 height 18
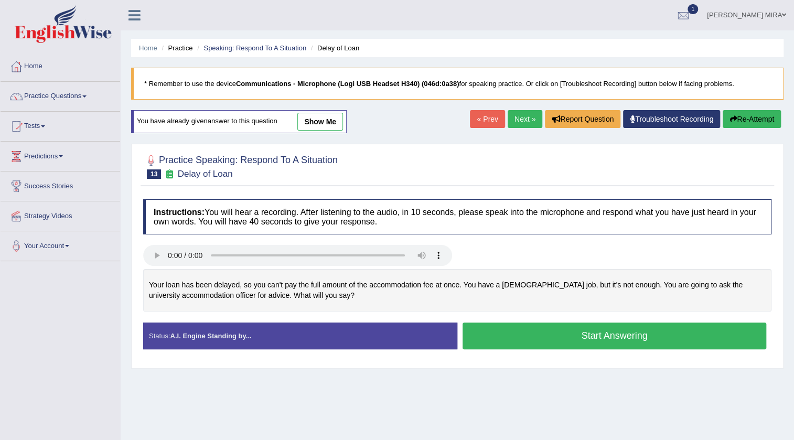
click at [624, 348] on button "Start Answering" at bounding box center [615, 336] width 304 height 27
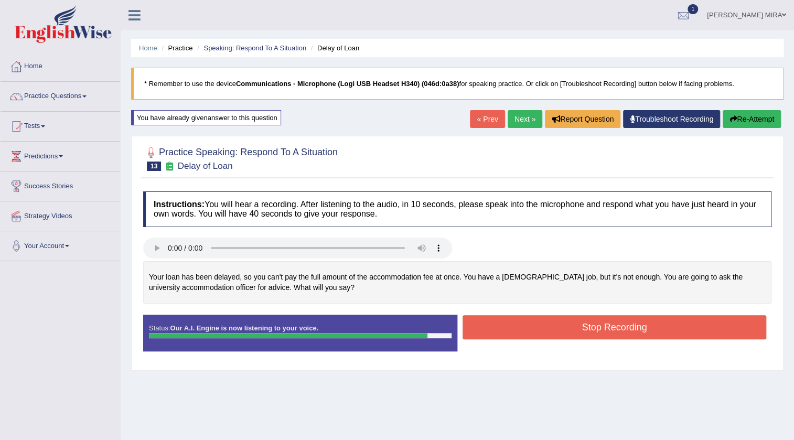
click at [535, 350] on div "Status: Our A.I. Engine is now listening to your voice. Start Answering Stop Re…" at bounding box center [457, 338] width 628 height 47
click at [543, 310] on div "Created with Highcharts 7.1.2 Too low Too high Time Pitch meter: 0 5 10 15 20 2…" at bounding box center [457, 288] width 639 height 54
click at [541, 332] on button "Stop Recording" at bounding box center [615, 327] width 304 height 24
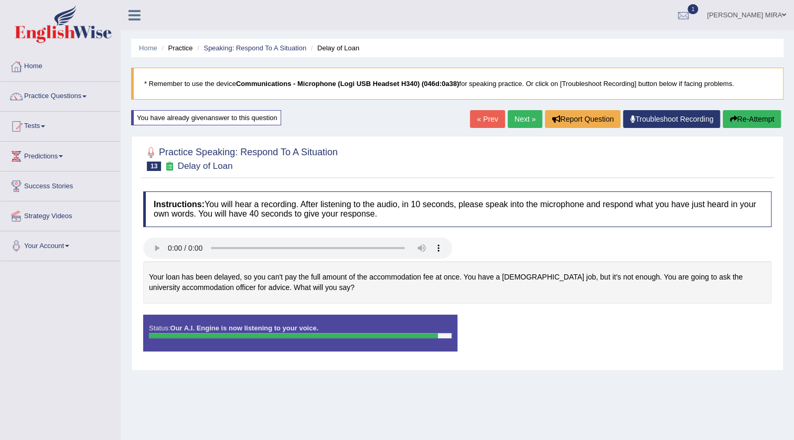
click at [541, 323] on div "Instructions: You will hear a recording. After listening to the audio, in 10 se…" at bounding box center [458, 275] width 634 height 179
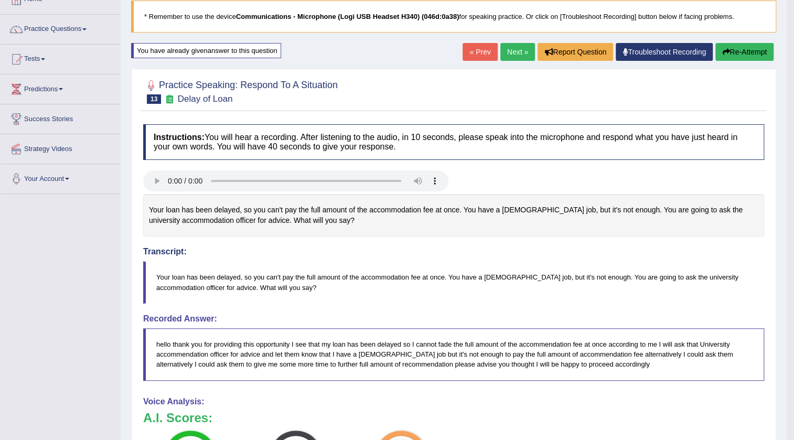
scroll to position [47, 0]
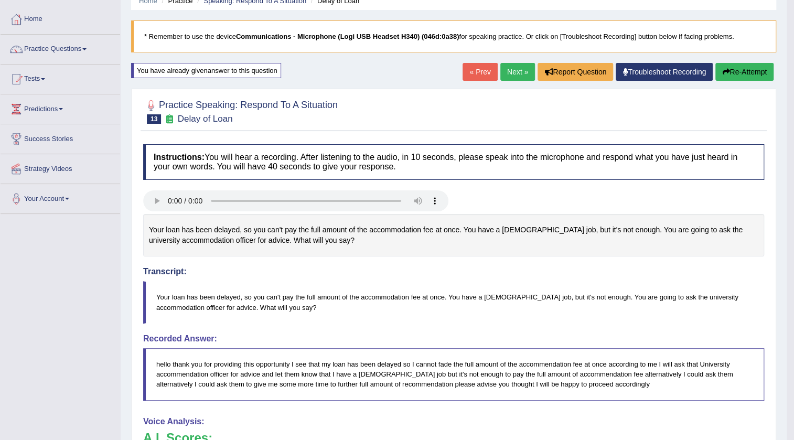
click at [752, 68] on button "Re-Attempt" at bounding box center [745, 72] width 58 height 18
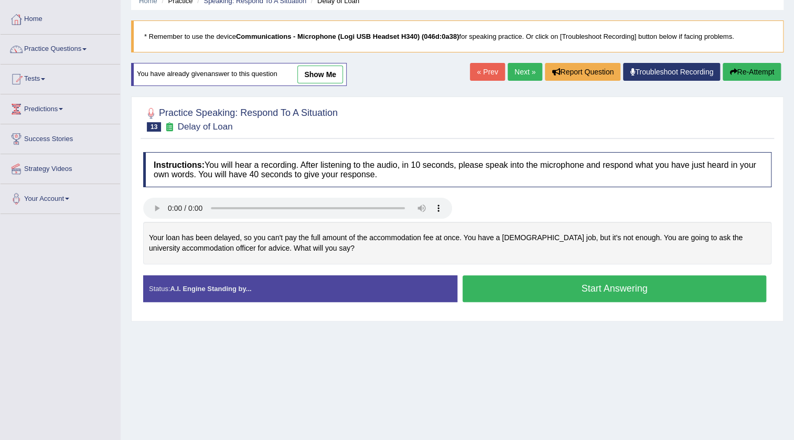
click at [518, 58] on div "Home Practice Speaking: Respond To A Situation Delay of Loan * Remember to use …" at bounding box center [458, 215] width 674 height 525
click at [519, 61] on div "Home Practice Speaking: Respond To A Situation Delay of Loan * Remember to use …" at bounding box center [458, 215] width 674 height 525
click at [521, 70] on link "Next »" at bounding box center [525, 72] width 35 height 18
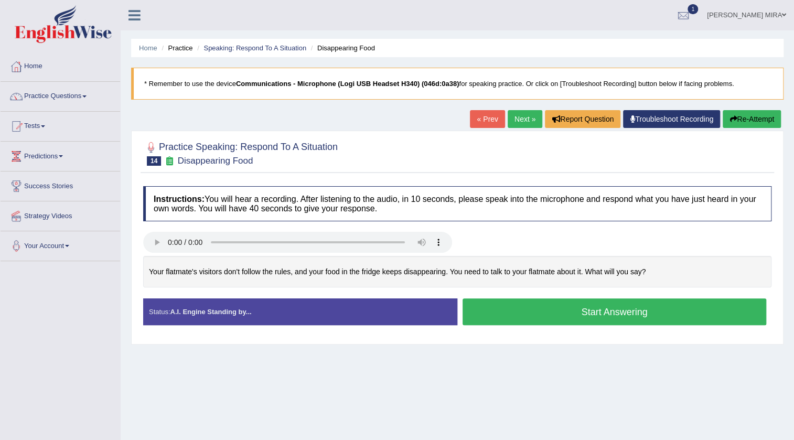
click at [520, 308] on button "Start Answering" at bounding box center [615, 312] width 304 height 27
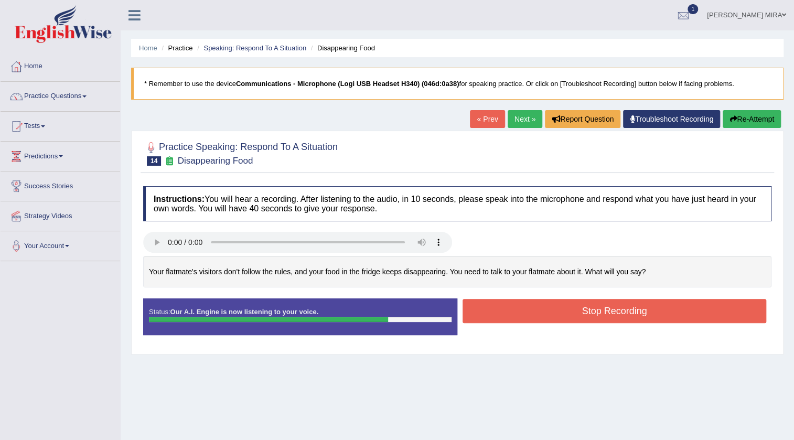
click at [520, 308] on button "Stop Recording" at bounding box center [615, 311] width 304 height 24
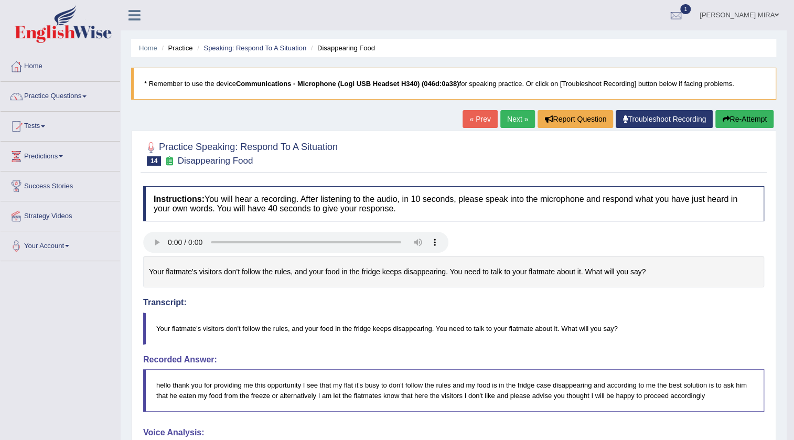
click at [514, 116] on link "Next »" at bounding box center [517, 119] width 35 height 18
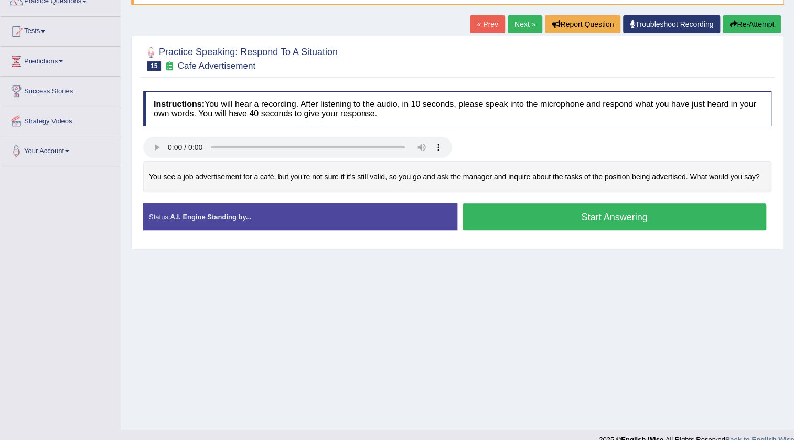
click at [531, 222] on button "Start Answering" at bounding box center [615, 217] width 304 height 27
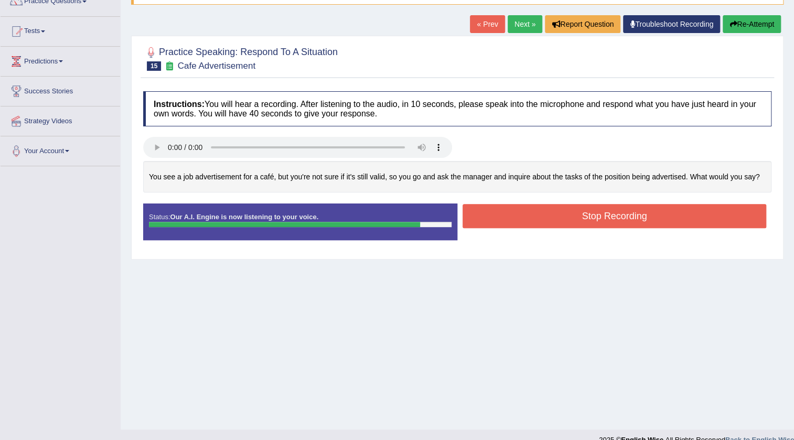
click at [531, 222] on button "Stop Recording" at bounding box center [615, 216] width 304 height 24
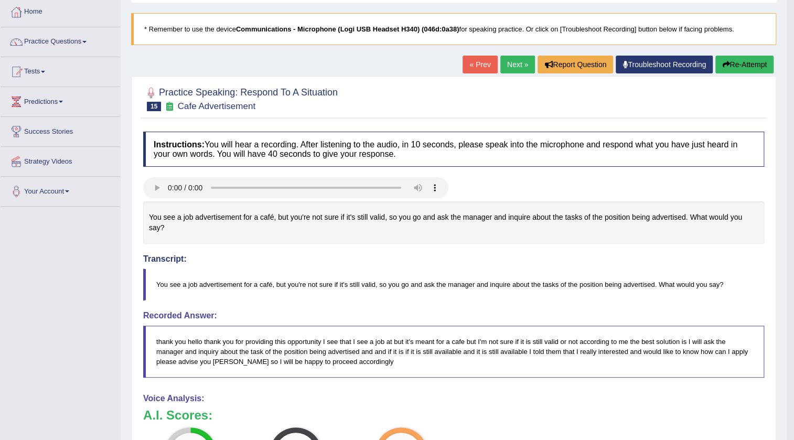
scroll to position [47, 0]
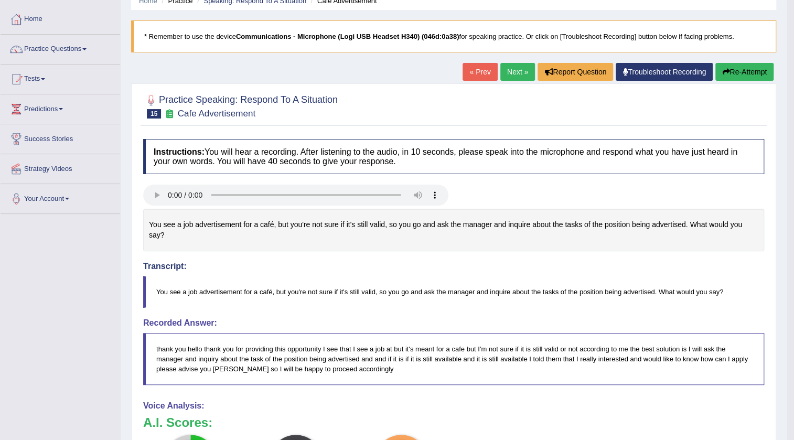
click at [743, 73] on button "Re-Attempt" at bounding box center [745, 72] width 58 height 18
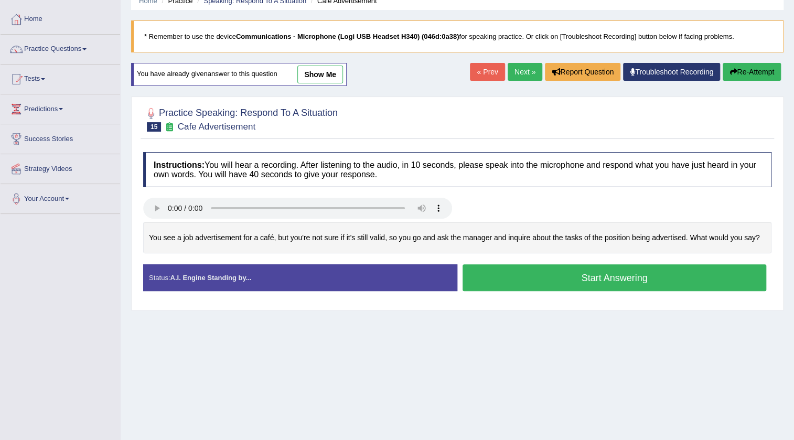
scroll to position [47, 0]
click at [656, 283] on button "Start Answering" at bounding box center [615, 277] width 304 height 27
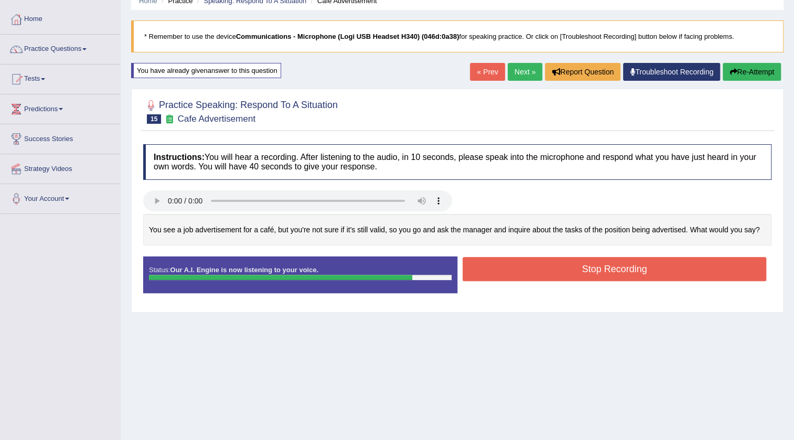
click at [547, 276] on button "Stop Recording" at bounding box center [615, 269] width 304 height 24
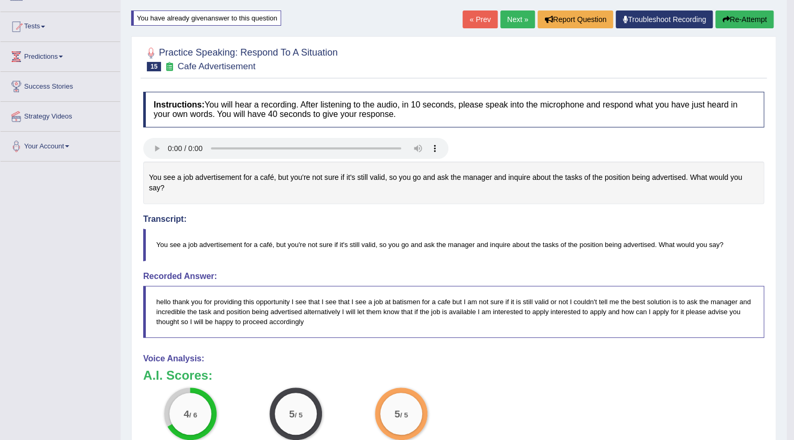
scroll to position [0, 0]
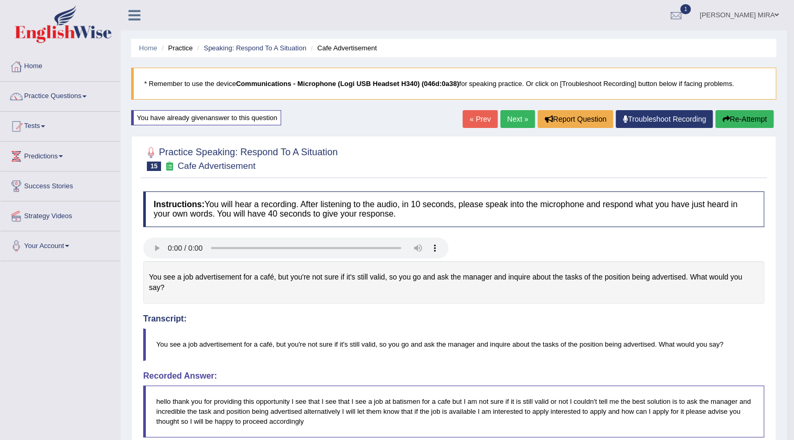
click at [505, 119] on link "Next »" at bounding box center [517, 119] width 35 height 18
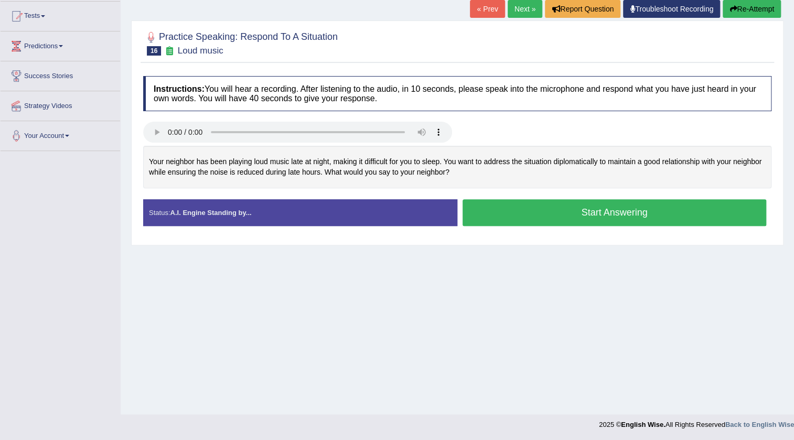
click at [514, 215] on button "Start Answering" at bounding box center [615, 212] width 304 height 27
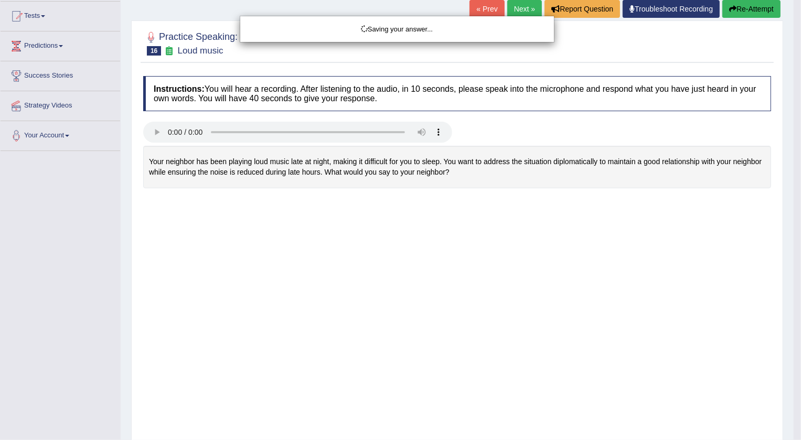
click at [511, 220] on div "Saving your answer..." at bounding box center [400, 220] width 801 height 440
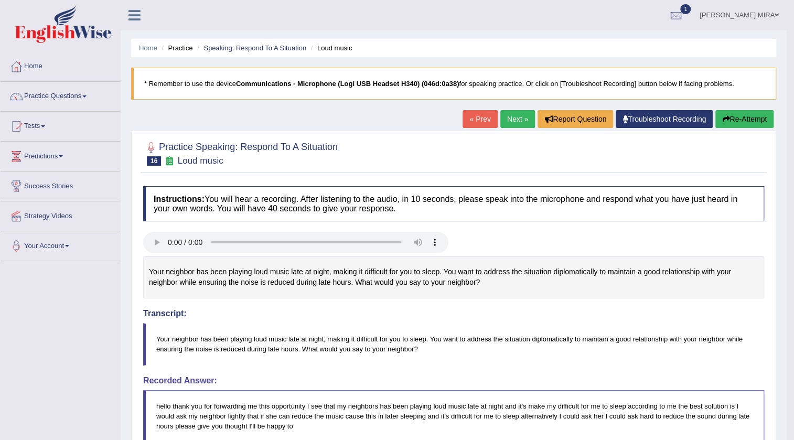
click at [723, 122] on icon "button" at bounding box center [725, 118] width 7 height 7
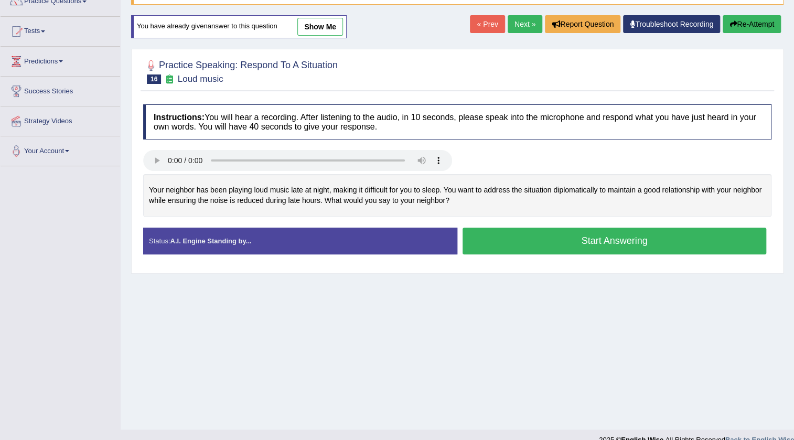
click at [523, 241] on button "Start Answering" at bounding box center [615, 241] width 304 height 27
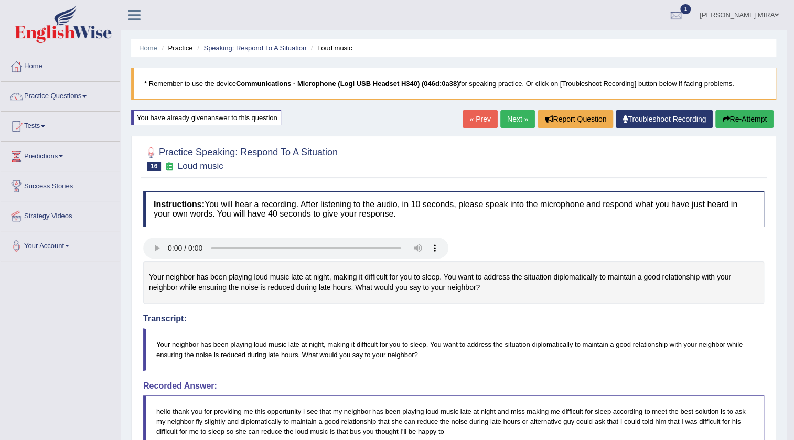
click at [504, 118] on link "Next »" at bounding box center [517, 119] width 35 height 18
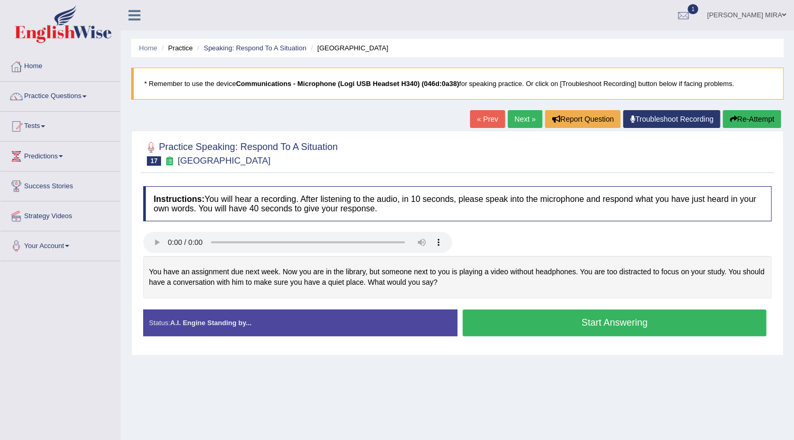
click at [482, 323] on button "Start Answering" at bounding box center [615, 323] width 304 height 27
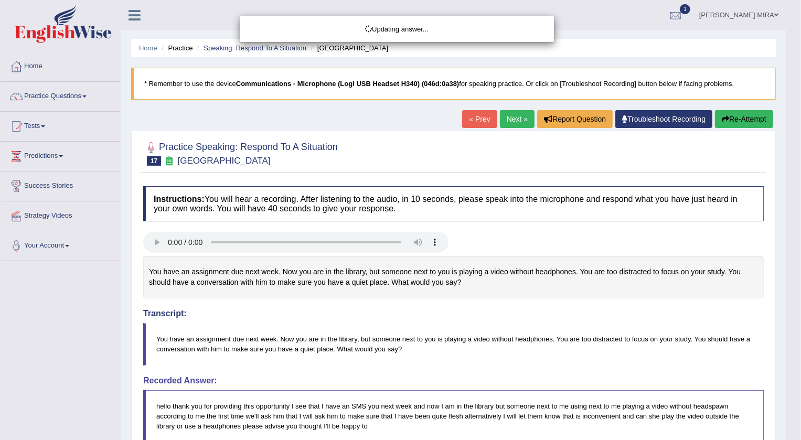
drag, startPoint x: 215, startPoint y: 269, endPoint x: 194, endPoint y: 381, distance: 114.8
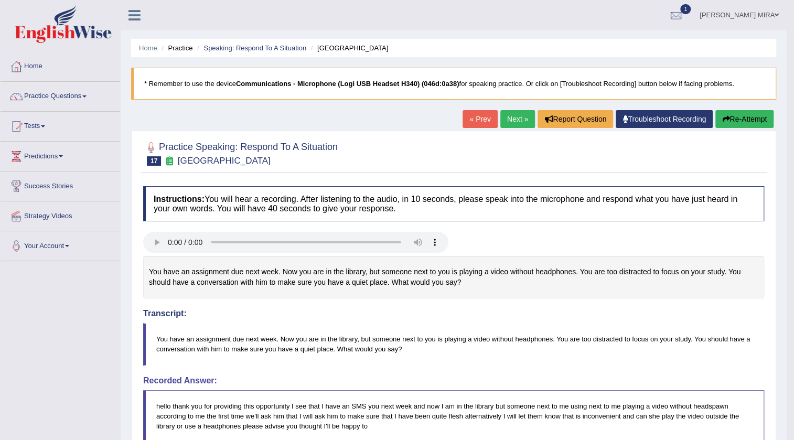
click at [732, 126] on button "Re-Attempt" at bounding box center [745, 119] width 58 height 18
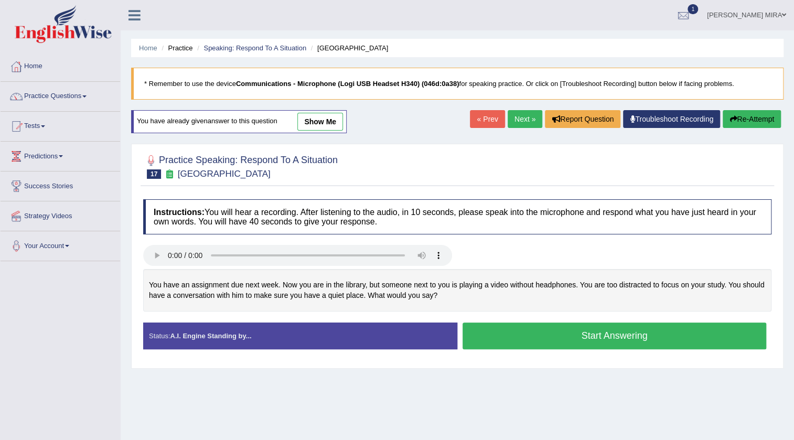
click at [511, 334] on button "Start Answering" at bounding box center [615, 336] width 304 height 27
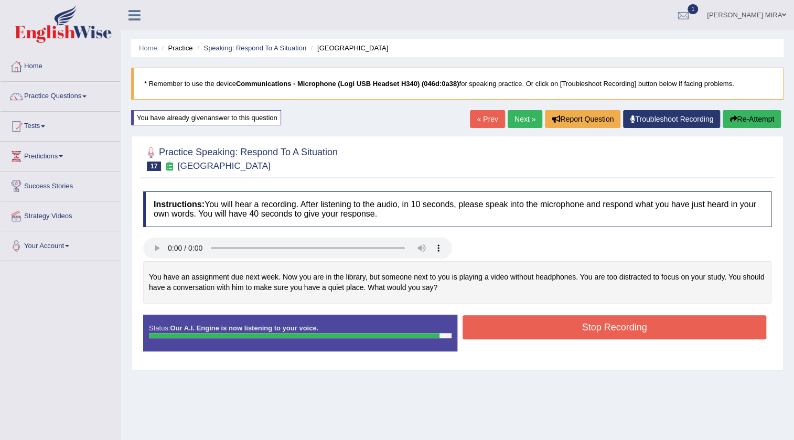
click at [537, 338] on button "Stop Recording" at bounding box center [615, 327] width 304 height 24
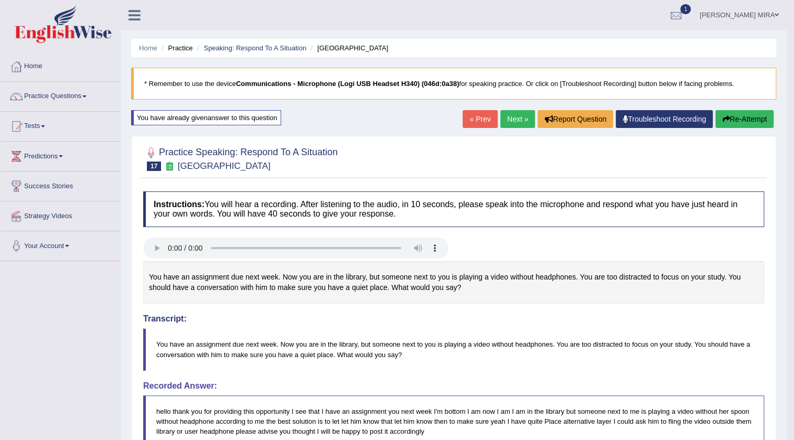
click at [527, 122] on link "Next »" at bounding box center [517, 119] width 35 height 18
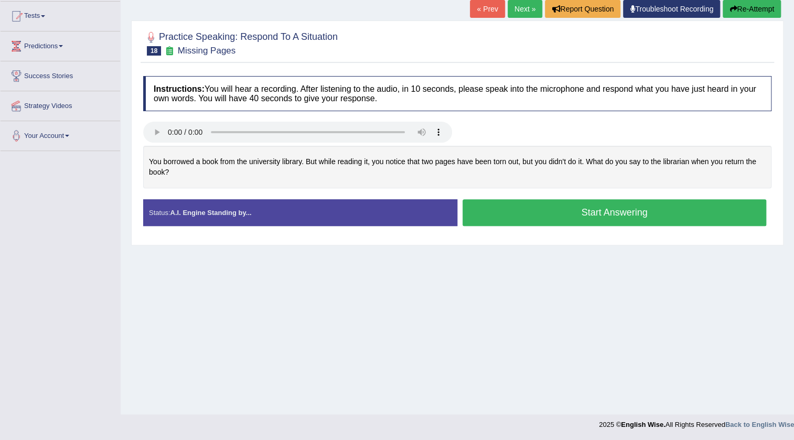
click at [521, 13] on link "Next »" at bounding box center [525, 9] width 35 height 18
click at [606, 211] on button "Start Answering" at bounding box center [615, 212] width 304 height 27
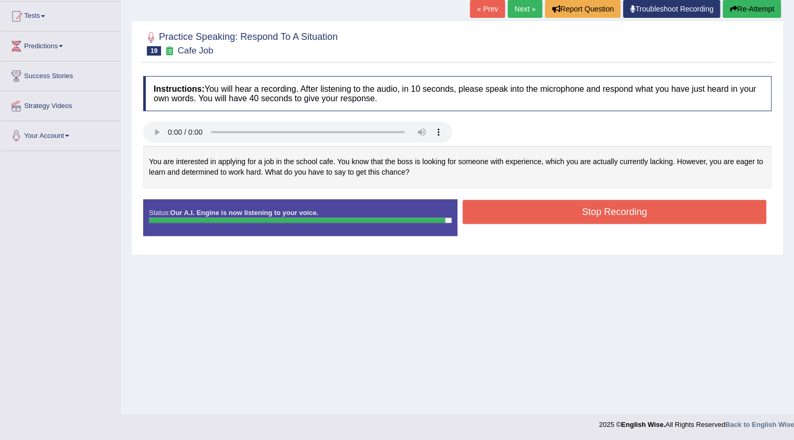
click at [607, 214] on button "Stop Recording" at bounding box center [615, 212] width 304 height 24
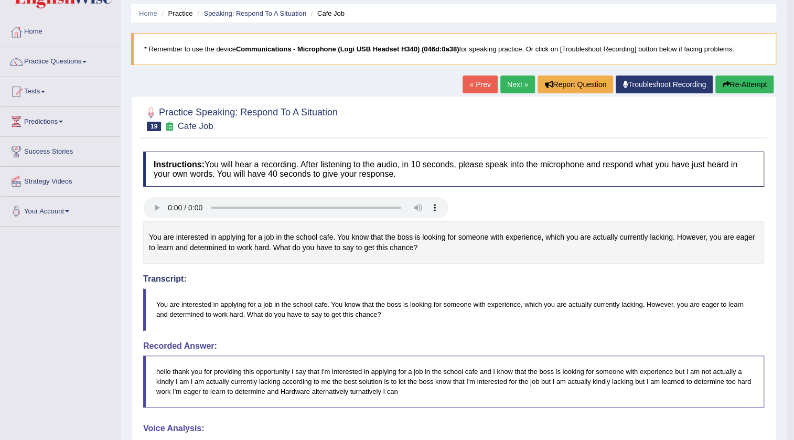
scroll to position [0, 0]
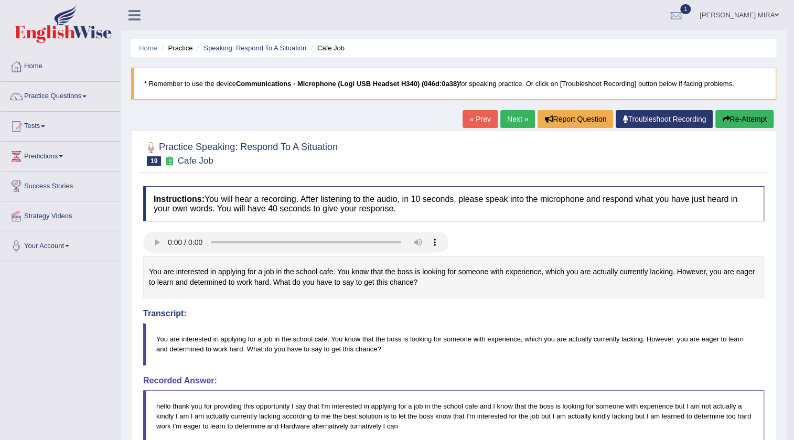
click at [84, 95] on link "Practice Questions" at bounding box center [61, 95] width 120 height 26
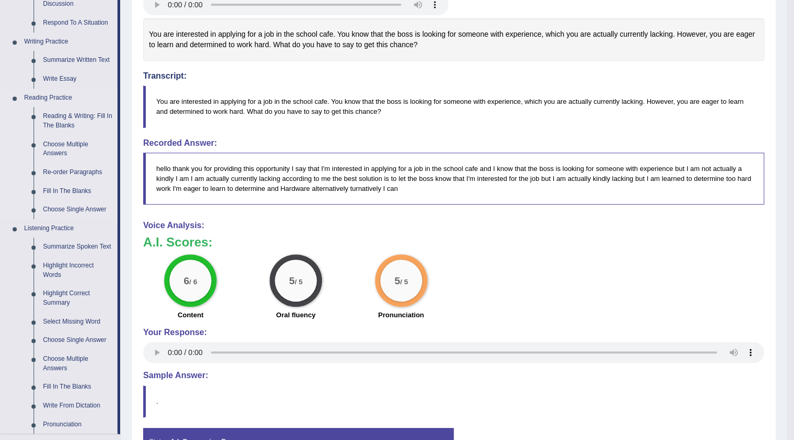
scroll to position [190, 0]
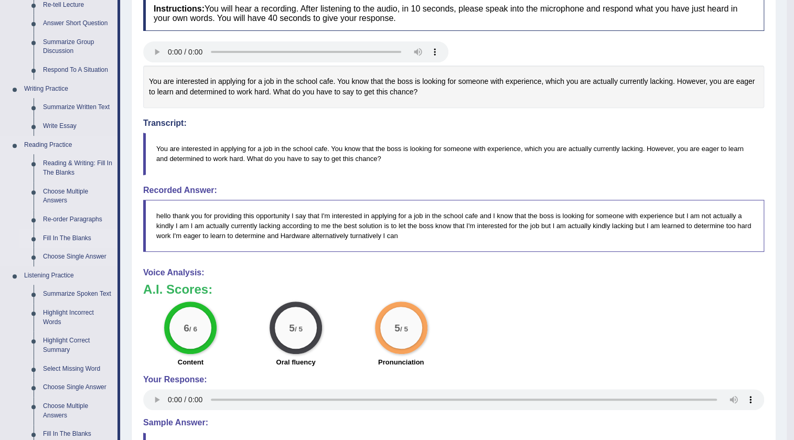
click at [73, 236] on link "Fill In The Blanks" at bounding box center [77, 238] width 79 height 19
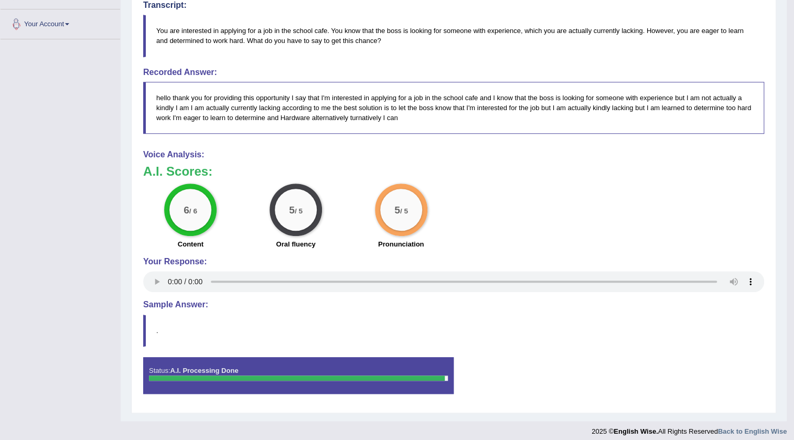
scroll to position [381, 0]
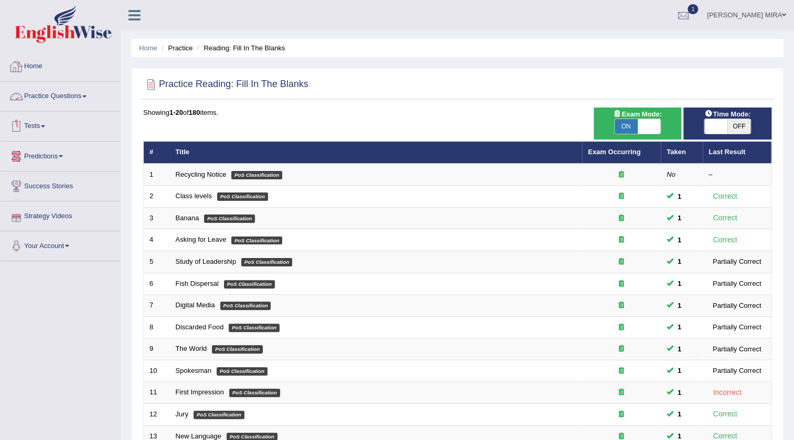
click at [74, 94] on link "Practice Questions" at bounding box center [61, 95] width 120 height 26
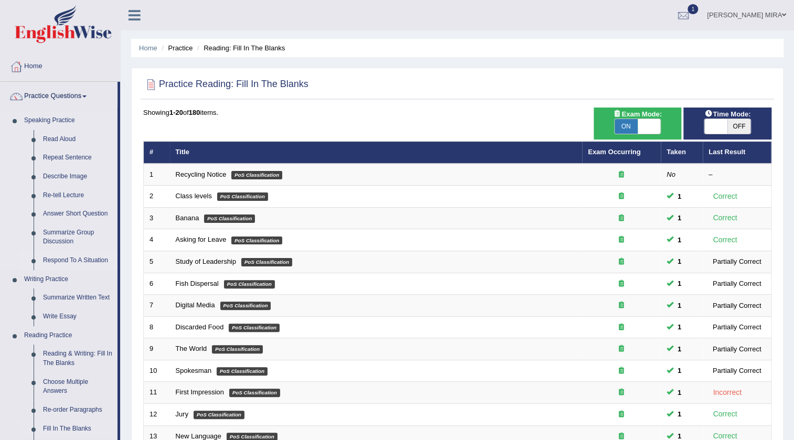
click at [60, 262] on link "Respond To A Situation" at bounding box center [77, 260] width 79 height 19
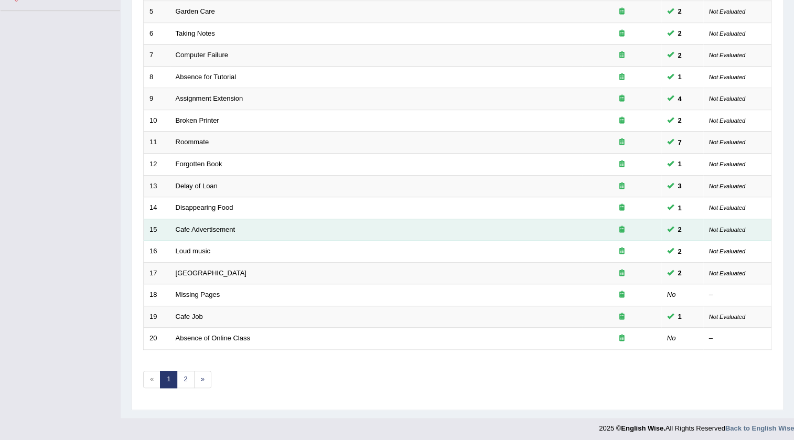
scroll to position [253, 0]
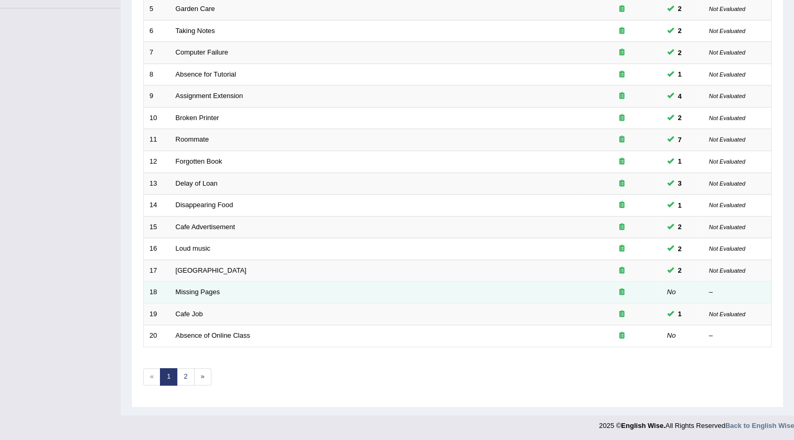
click at [174, 293] on td "Missing Pages" at bounding box center [376, 293] width 413 height 22
click at [177, 291] on link "Missing Pages" at bounding box center [198, 292] width 45 height 8
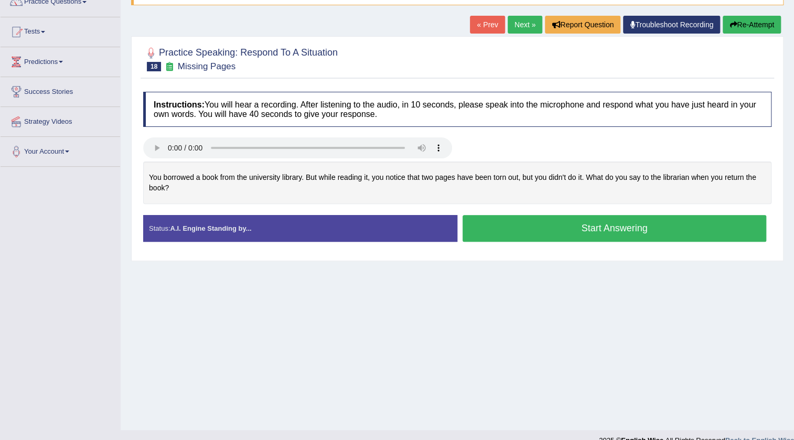
scroll to position [95, 0]
